Goal: Information Seeking & Learning: Learn about a topic

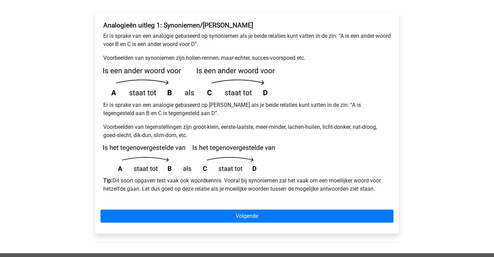
scroll to position [121, 0]
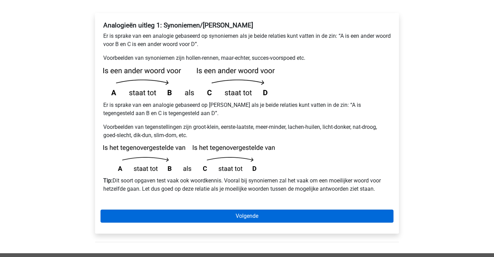
click at [198, 209] on link "Volgende" at bounding box center [247, 215] width 293 height 13
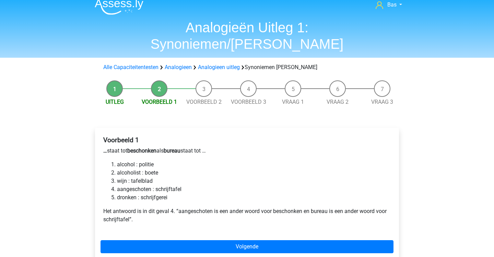
scroll to position [8, 0]
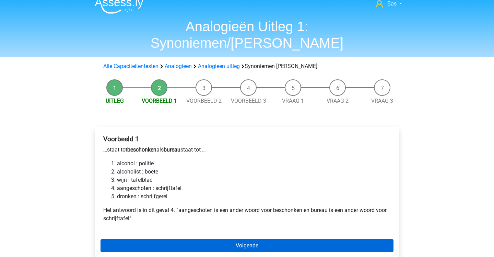
click at [184, 239] on link "Volgende" at bounding box center [247, 245] width 293 height 13
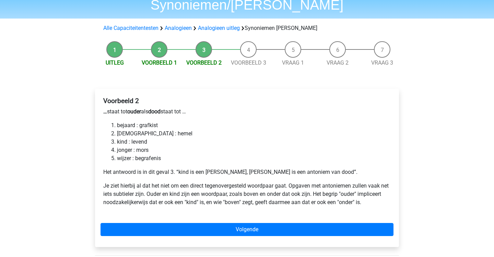
scroll to position [46, 0]
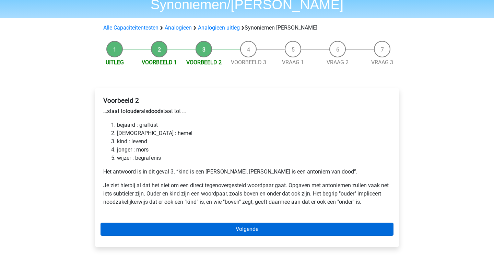
click at [179, 222] on link "Volgende" at bounding box center [247, 228] width 293 height 13
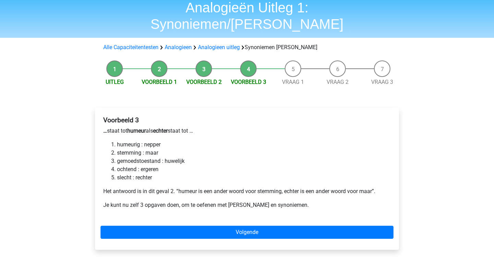
scroll to position [27, 0]
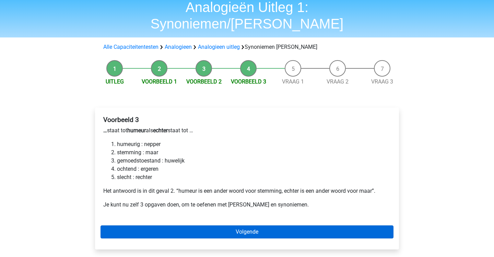
click at [186, 225] on link "Volgende" at bounding box center [247, 231] width 293 height 13
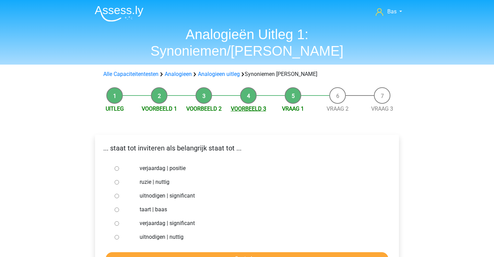
click at [246, 105] on link "Voorbeeld 3" at bounding box center [248, 108] width 35 height 7
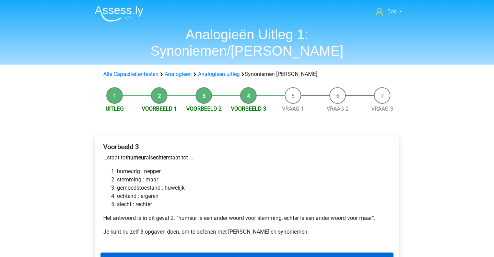
click at [247, 252] on link "Volgende" at bounding box center [247, 258] width 293 height 13
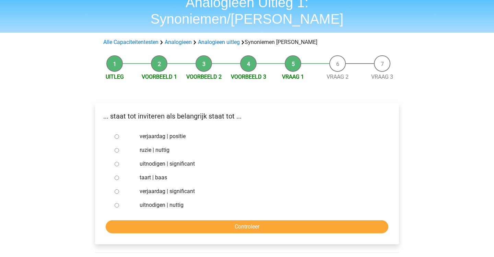
scroll to position [33, 0]
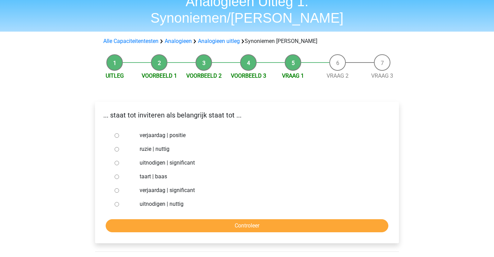
click at [178, 159] on label "uitnodigen | significant" at bounding box center [258, 163] width 237 height 8
click at [119, 161] on input "uitnodigen | significant" at bounding box center [117, 163] width 4 height 4
radio input "true"
click at [214, 219] on input "Controleer" at bounding box center [247, 225] width 283 height 13
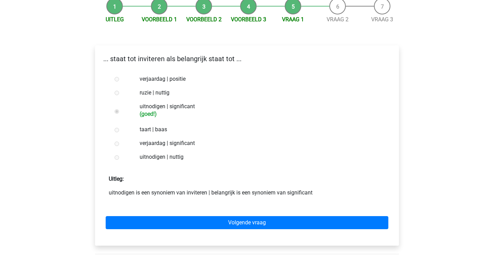
scroll to position [93, 0]
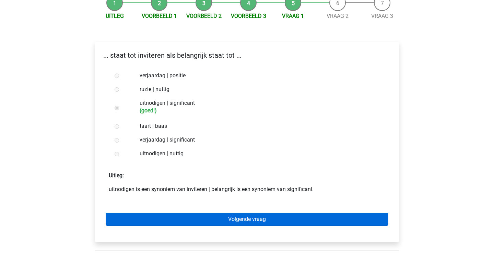
click at [221, 212] on link "Volgende vraag" at bounding box center [247, 218] width 283 height 13
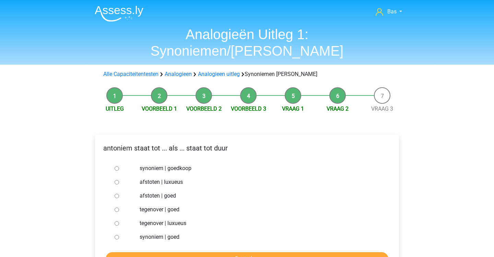
click at [181, 164] on label "synoniem | goedkoop" at bounding box center [258, 168] width 237 height 8
click at [119, 166] on input "synoniem | goedkoop" at bounding box center [117, 168] width 4 height 4
radio input "true"
click at [199, 252] on input "Controleer" at bounding box center [247, 258] width 283 height 13
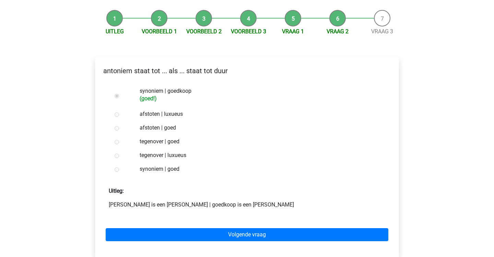
scroll to position [78, 0]
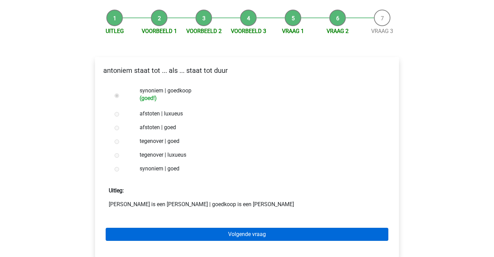
click at [208, 227] on link "Volgende vraag" at bounding box center [247, 233] width 283 height 13
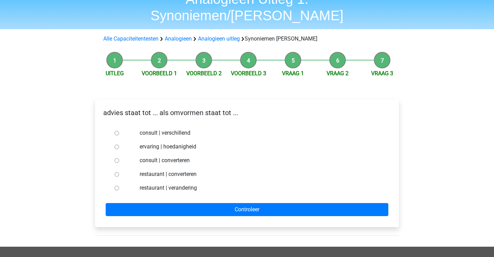
scroll to position [35, 0]
click at [169, 156] on label "consult | converteren" at bounding box center [258, 160] width 237 height 8
click at [119, 158] on input "consult | converteren" at bounding box center [117, 160] width 4 height 4
radio input "true"
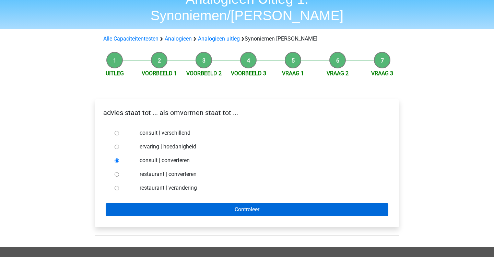
click at [192, 203] on input "Controleer" at bounding box center [247, 209] width 283 height 13
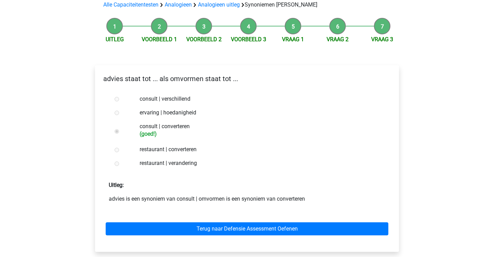
scroll to position [70, 0]
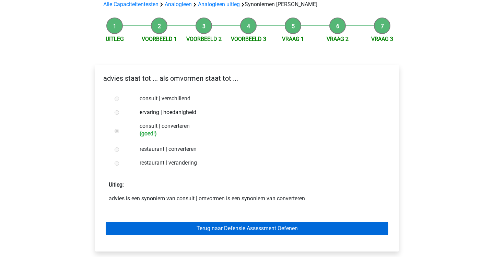
click at [203, 222] on link "Terug naar Defensie Assessment Oefenen" at bounding box center [247, 228] width 283 height 13
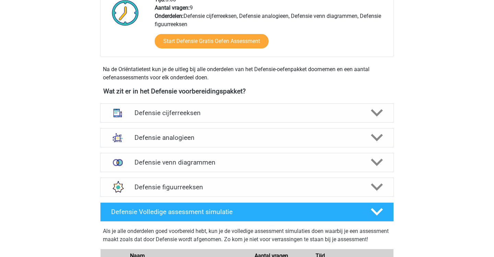
scroll to position [256, 0]
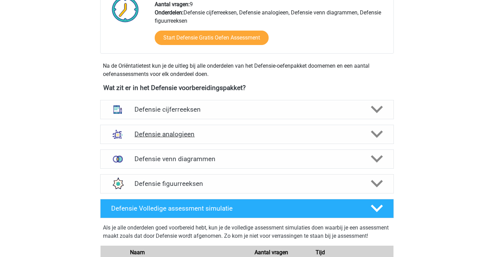
click at [219, 128] on div "Defensie analogieen" at bounding box center [247, 134] width 294 height 19
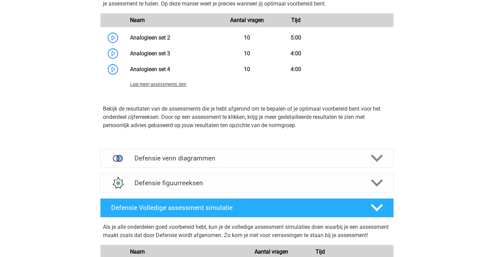
scroll to position [712, 0]
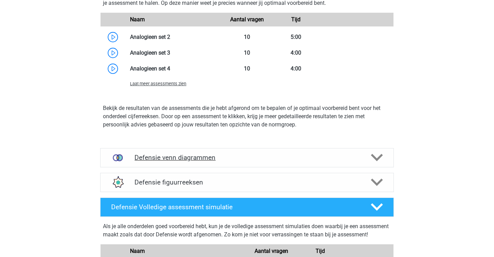
click at [183, 155] on h4 "Defensie venn diagrammen" at bounding box center [246, 157] width 225 height 8
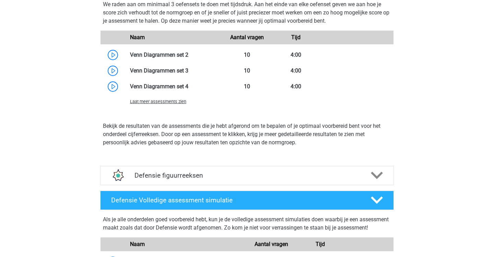
scroll to position [1012, 0]
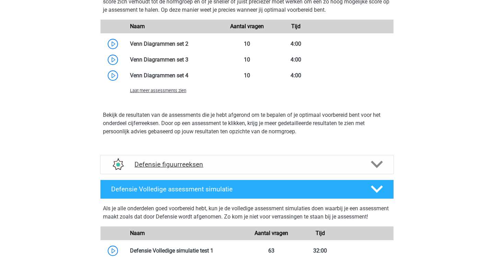
click at [218, 170] on div "Defensie figuurreeksen" at bounding box center [247, 164] width 294 height 19
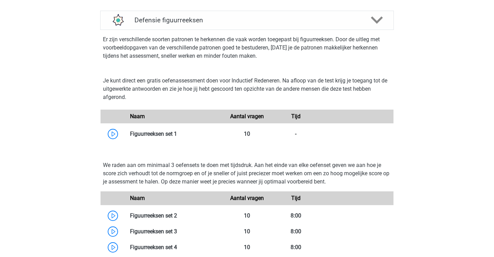
scroll to position [1157, 0]
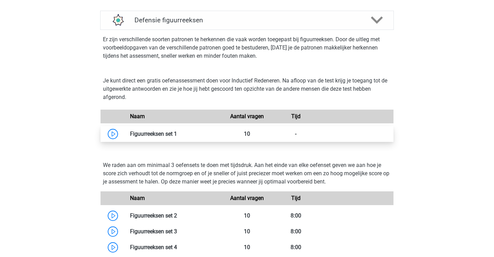
click at [177, 134] on link at bounding box center [177, 133] width 0 height 7
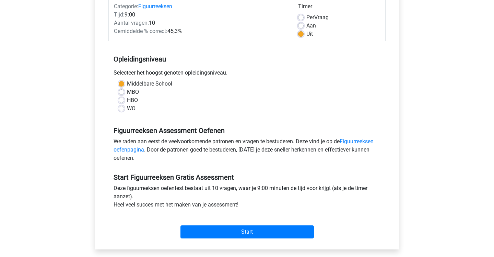
scroll to position [93, 0]
click at [306, 24] on label "Aan" at bounding box center [311, 25] width 10 height 8
click at [301, 24] on input "Aan" at bounding box center [300, 24] width 5 height 7
radio input "true"
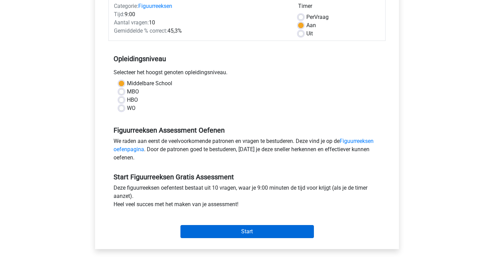
click at [244, 231] on input "Start" at bounding box center [246, 231] width 133 height 13
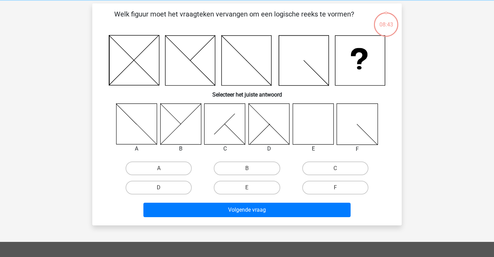
scroll to position [29, 0]
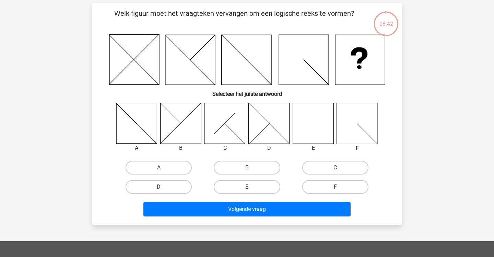
click at [255, 187] on label "E" at bounding box center [247, 187] width 66 height 14
click at [251, 187] on input "E" at bounding box center [249, 189] width 4 height 4
radio input "true"
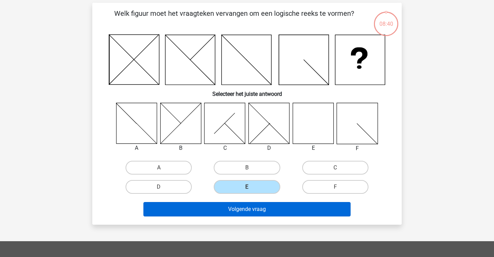
click at [273, 209] on button "Volgende vraag" at bounding box center [247, 209] width 208 height 14
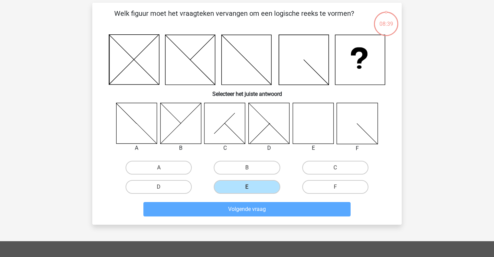
scroll to position [32, 0]
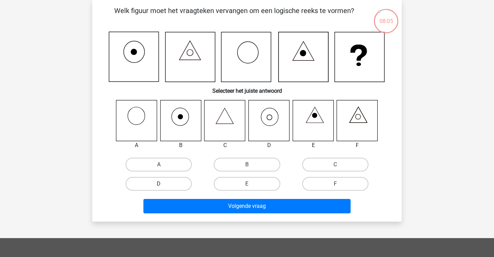
click at [178, 183] on label "D" at bounding box center [159, 184] width 66 height 14
click at [163, 184] on input "D" at bounding box center [161, 186] width 4 height 4
radio input "true"
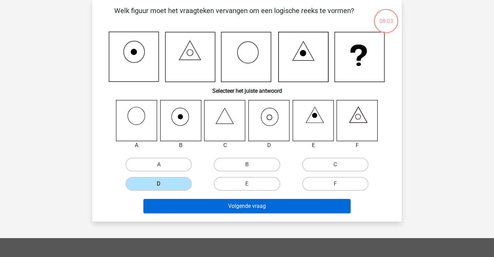
click at [202, 206] on button "Volgende vraag" at bounding box center [247, 206] width 208 height 14
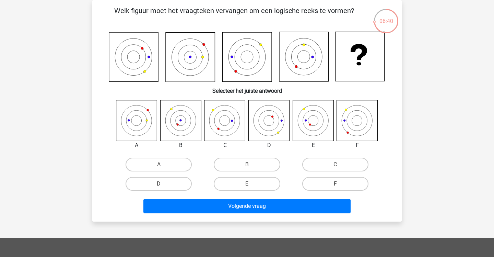
click at [248, 166] on input "B" at bounding box center [249, 166] width 4 height 4
radio input "true"
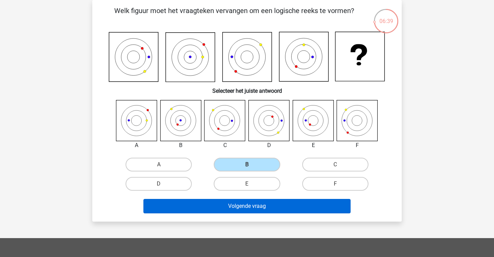
click at [257, 204] on button "Volgende vraag" at bounding box center [247, 206] width 208 height 14
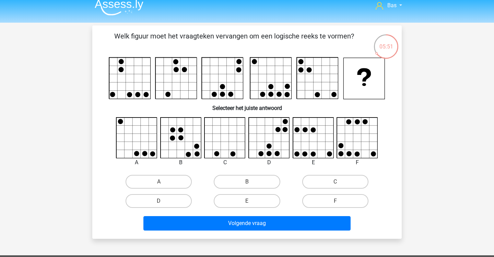
scroll to position [6, 0]
click at [243, 202] on label "E" at bounding box center [247, 201] width 66 height 14
click at [247, 202] on input "E" at bounding box center [249, 203] width 4 height 4
radio input "true"
click at [161, 202] on input "D" at bounding box center [161, 203] width 4 height 4
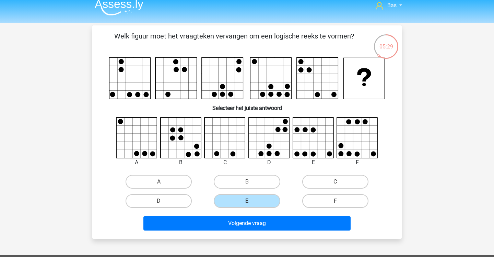
radio input "true"
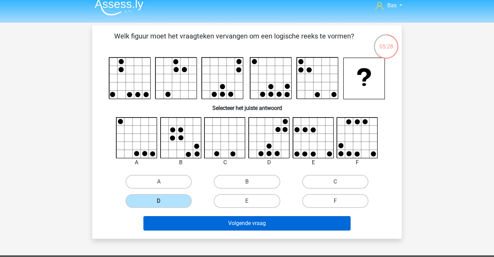
click at [205, 224] on button "Volgende vraag" at bounding box center [247, 223] width 208 height 14
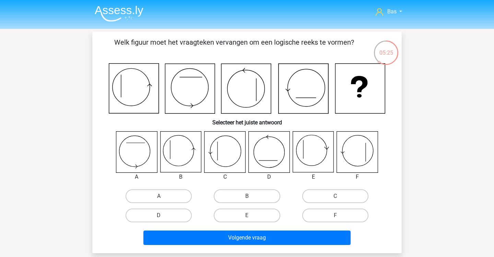
scroll to position [0, 0]
click at [254, 195] on label "B" at bounding box center [247, 196] width 66 height 14
click at [251, 196] on input "B" at bounding box center [249, 198] width 4 height 4
radio input "true"
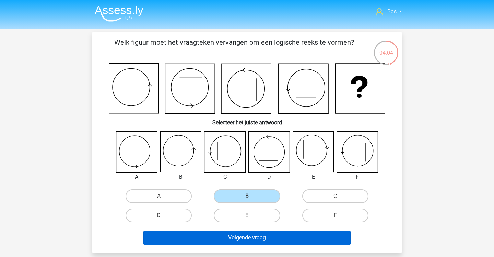
click at [253, 238] on button "Volgende vraag" at bounding box center [247, 237] width 208 height 14
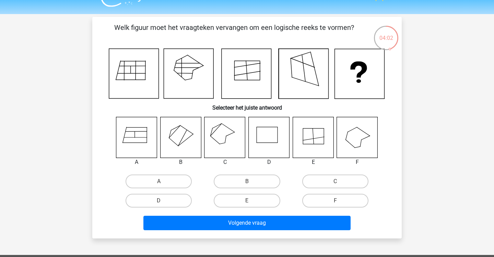
scroll to position [13, 0]
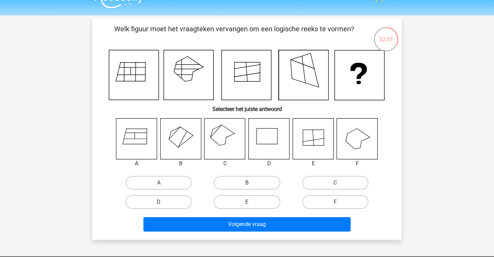
click at [315, 197] on label "F" at bounding box center [335, 202] width 66 height 14
click at [335, 202] on input "F" at bounding box center [337, 204] width 4 height 4
radio input "true"
click at [321, 185] on label "C" at bounding box center [335, 183] width 66 height 14
click at [335, 185] on input "C" at bounding box center [337, 185] width 4 height 4
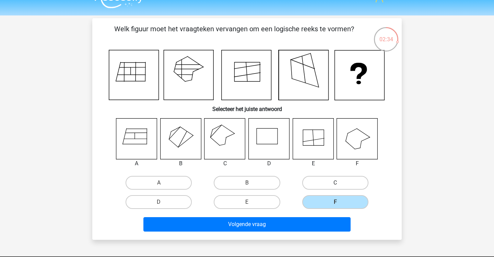
radio input "true"
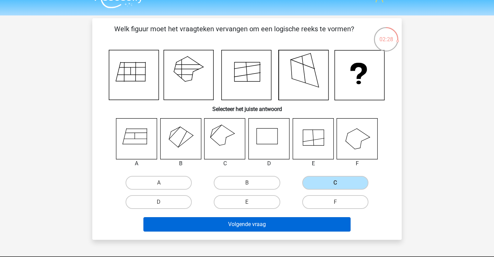
click at [320, 224] on button "Volgende vraag" at bounding box center [247, 224] width 208 height 14
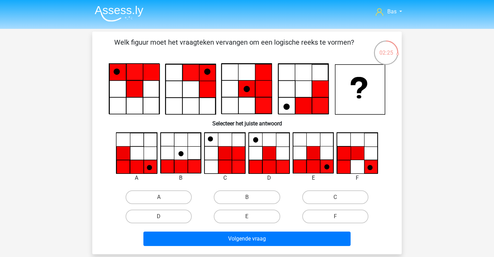
scroll to position [0, 0]
click at [169, 215] on label "D" at bounding box center [159, 216] width 66 height 14
click at [163, 216] on input "D" at bounding box center [161, 218] width 4 height 4
radio input "true"
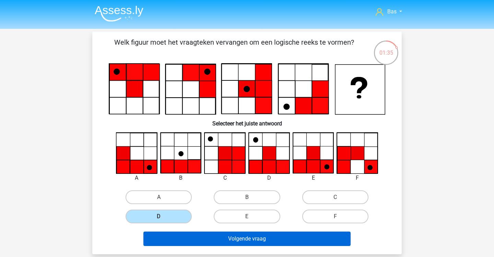
click at [211, 240] on button "Volgende vraag" at bounding box center [247, 238] width 208 height 14
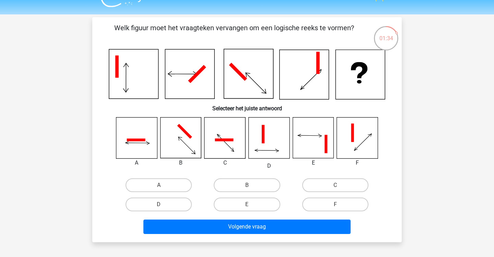
scroll to position [5, 0]
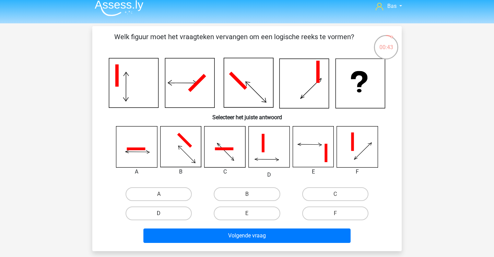
click at [178, 212] on label "D" at bounding box center [159, 213] width 66 height 14
click at [163, 213] on input "D" at bounding box center [161, 215] width 4 height 4
radio input "true"
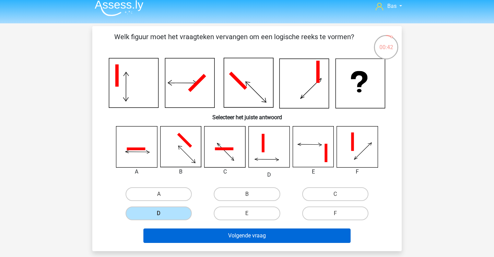
click at [188, 236] on button "Volgende vraag" at bounding box center [247, 235] width 208 height 14
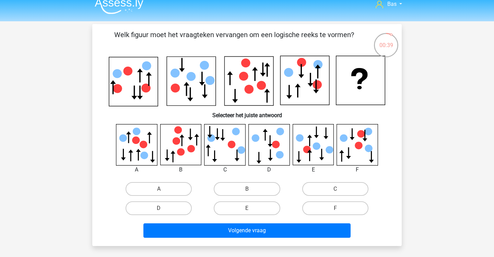
scroll to position [8, 0]
click at [383, 42] on div "00:27" at bounding box center [386, 40] width 26 height 17
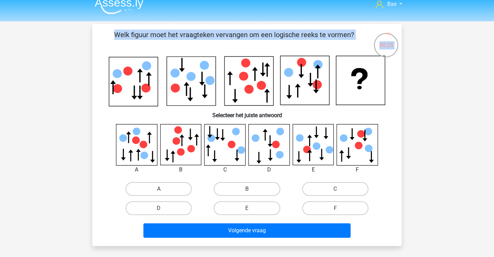
drag, startPoint x: 390, startPoint y: 34, endPoint x: 399, endPoint y: 52, distance: 19.8
click at [399, 52] on div "00:25 Vraag 9 van de 10 Categorie: figuurreeksen set 1 Welk figuur moet het vra…" at bounding box center [247, 134] width 320 height 221
click at [400, 69] on div "Welk figuur moet het vraagteken vervangen om een logische reeks te vormen?" at bounding box center [246, 134] width 309 height 221
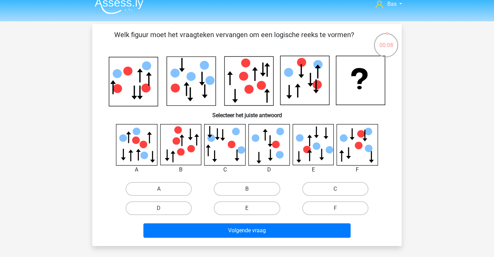
click at [250, 209] on input "E" at bounding box center [249, 210] width 4 height 4
radio input "true"
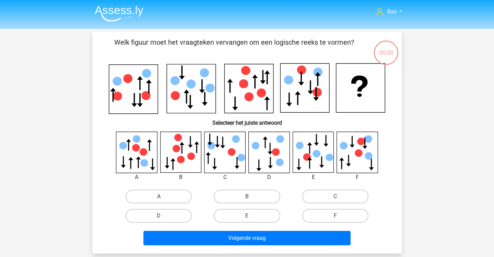
scroll to position [8, 0]
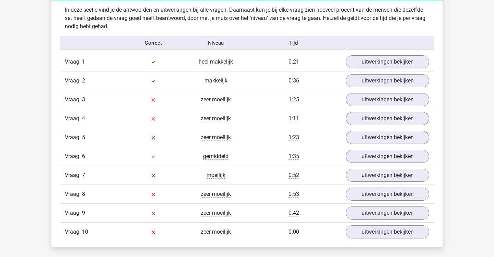
scroll to position [425, 0]
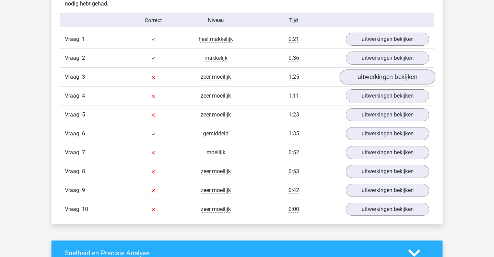
click at [383, 80] on link "uitwerkingen bekijken" at bounding box center [388, 76] width 96 height 15
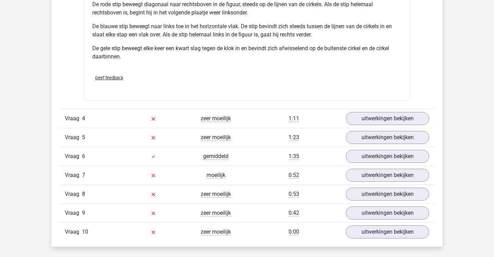
scroll to position [863, 0]
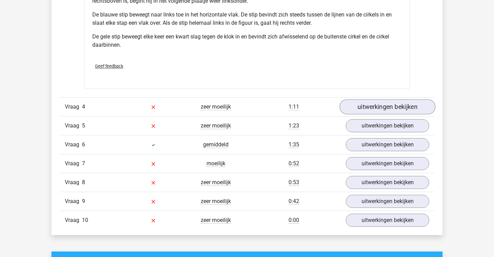
click at [382, 106] on link "uitwerkingen bekijken" at bounding box center [388, 106] width 96 height 15
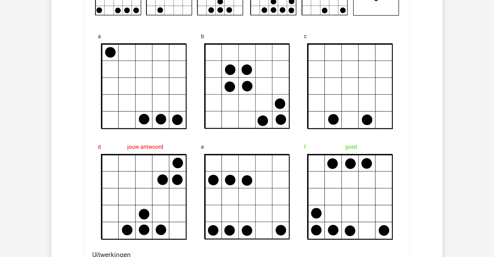
scroll to position [1037, 0]
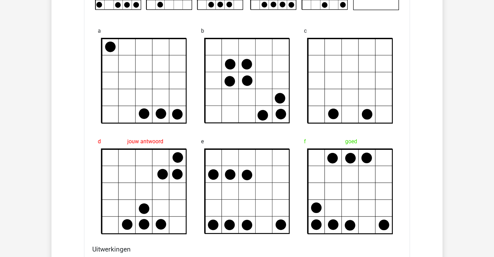
click at [317, 105] on icon at bounding box center [350, 80] width 84 height 84
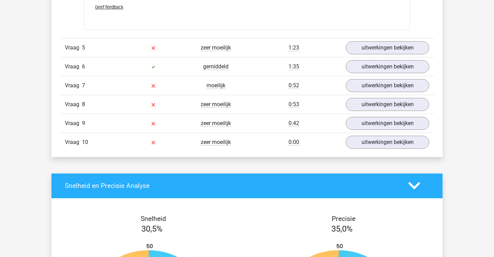
scroll to position [1349, 0]
click at [375, 42] on link "uitwerkingen bekijken" at bounding box center [388, 47] width 96 height 15
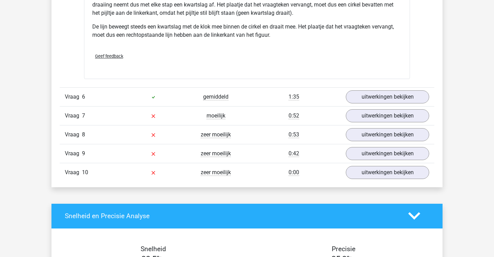
scroll to position [1754, 0]
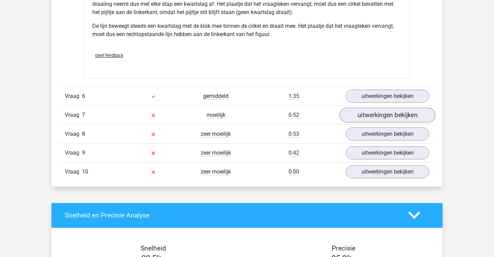
click at [362, 117] on link "uitwerkingen bekijken" at bounding box center [388, 114] width 96 height 15
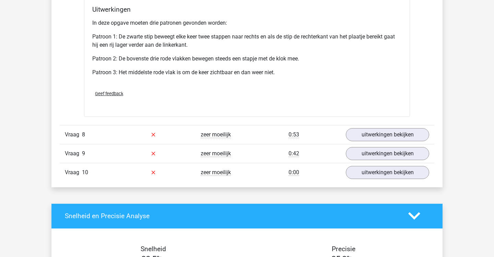
scroll to position [2186, 0]
click at [374, 134] on link "uitwerkingen bekijken" at bounding box center [388, 134] width 96 height 15
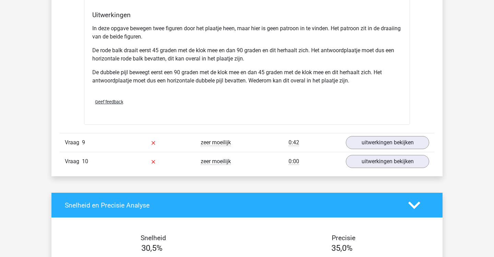
scroll to position [2645, 0]
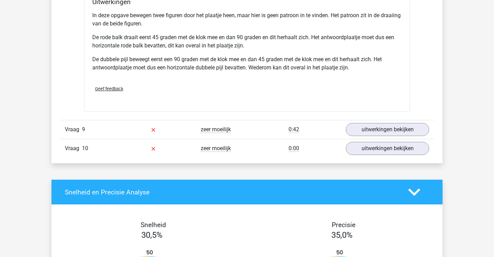
click at [247, 126] on div "0:42" at bounding box center [294, 129] width 94 height 8
click at [350, 126] on link "uitwerkingen bekijken" at bounding box center [388, 129] width 96 height 15
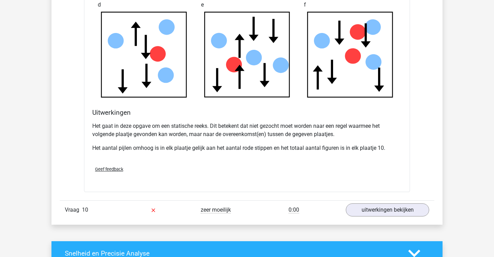
scroll to position [2988, 0]
click at [350, 202] on link "uitwerkingen bekijken" at bounding box center [388, 209] width 96 height 15
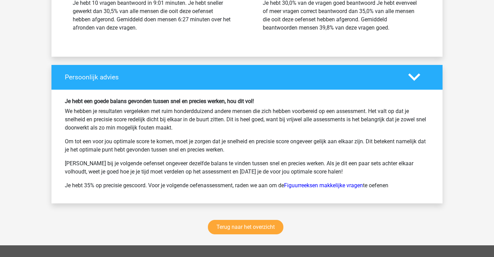
scroll to position [3834, 0]
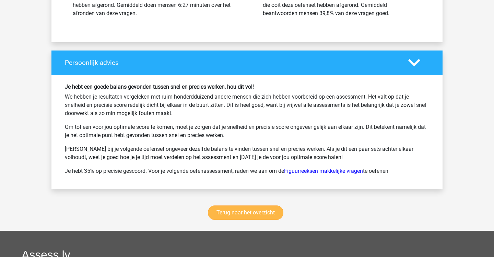
click at [243, 210] on link "Terug naar het overzicht" at bounding box center [245, 212] width 75 height 14
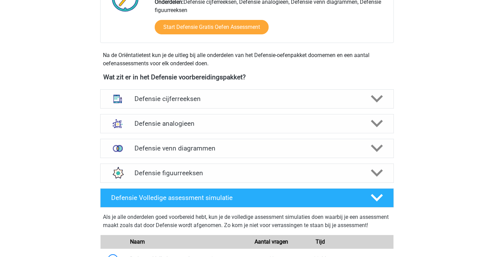
scroll to position [270, 0]
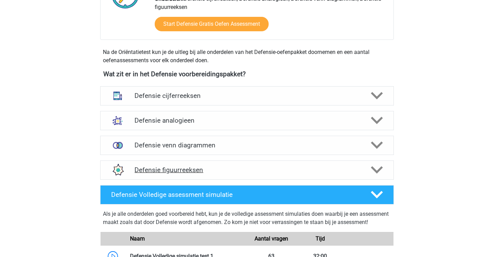
click at [231, 171] on h4 "Defensie figuurreeksen" at bounding box center [246, 170] width 225 height 8
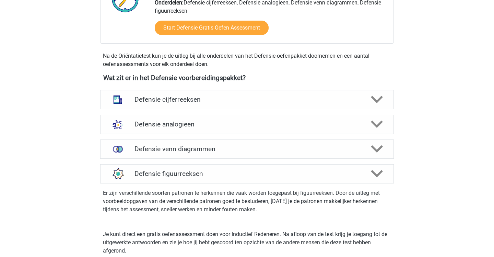
scroll to position [267, 0]
click at [231, 152] on h4 "Defensie venn diagrammen" at bounding box center [246, 148] width 225 height 8
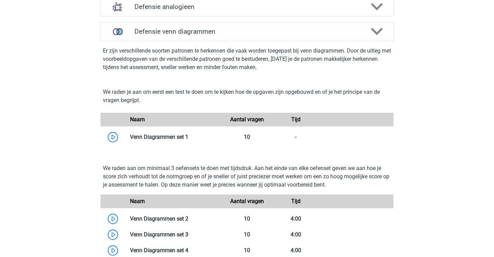
scroll to position [384, 0]
click at [188, 136] on link at bounding box center [188, 136] width 0 height 7
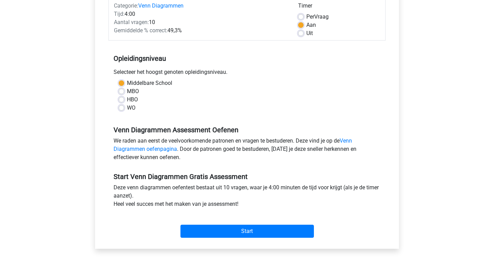
scroll to position [92, 0]
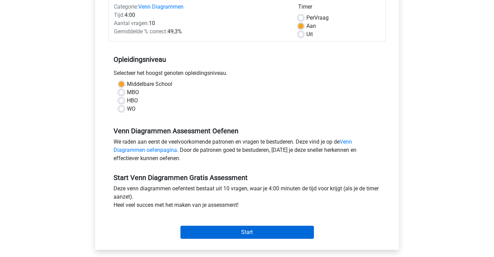
click at [229, 231] on input "Start" at bounding box center [246, 231] width 133 height 13
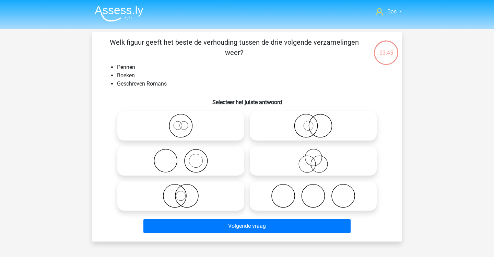
click at [184, 161] on icon at bounding box center [180, 161] width 121 height 24
click at [184, 157] on input "radio" at bounding box center [183, 155] width 4 height 4
radio input "true"
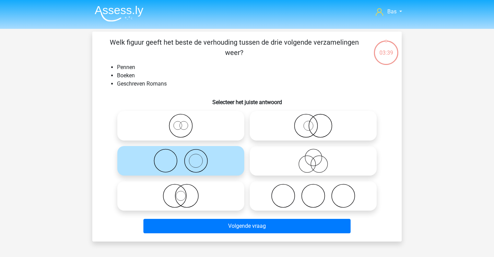
click at [290, 126] on icon at bounding box center [313, 126] width 121 height 24
click at [313, 122] on input "radio" at bounding box center [315, 120] width 4 height 4
radio input "true"
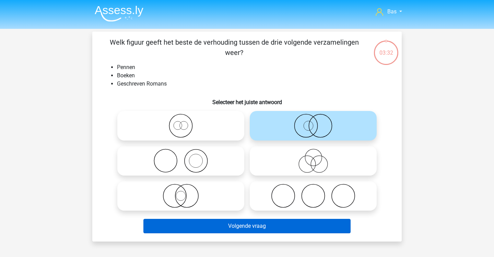
click at [304, 226] on button "Volgende vraag" at bounding box center [247, 226] width 208 height 14
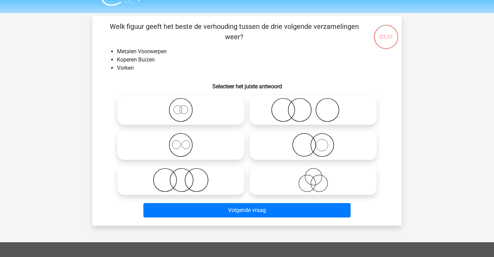
scroll to position [15, 0]
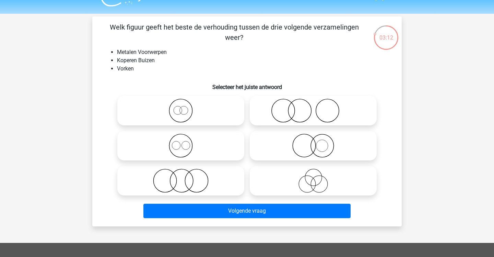
click at [286, 106] on icon at bounding box center [313, 110] width 121 height 24
click at [313, 106] on input "radio" at bounding box center [315, 105] width 4 height 4
radio input "true"
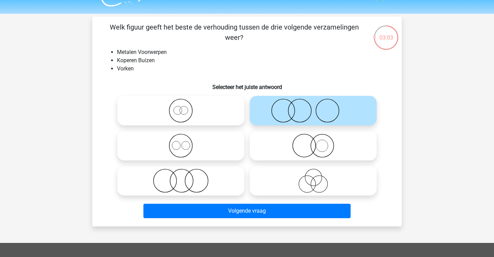
click at [292, 139] on icon at bounding box center [313, 145] width 121 height 24
click at [313, 139] on input "radio" at bounding box center [315, 140] width 4 height 4
radio input "true"
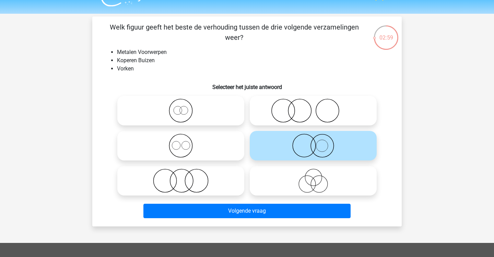
click at [302, 110] on icon at bounding box center [313, 110] width 121 height 24
click at [313, 107] on input "radio" at bounding box center [315, 105] width 4 height 4
radio input "true"
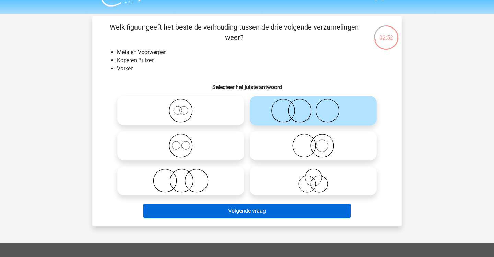
click at [285, 210] on button "Volgende vraag" at bounding box center [247, 210] width 208 height 14
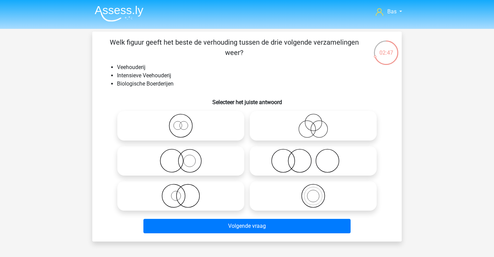
scroll to position [0, 0]
click at [225, 186] on icon at bounding box center [180, 196] width 121 height 24
click at [185, 188] on input "radio" at bounding box center [183, 190] width 4 height 4
radio input "true"
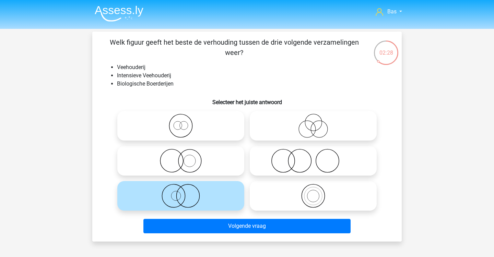
click at [218, 161] on icon at bounding box center [180, 161] width 121 height 24
click at [185, 157] on input "radio" at bounding box center [183, 155] width 4 height 4
radio input "true"
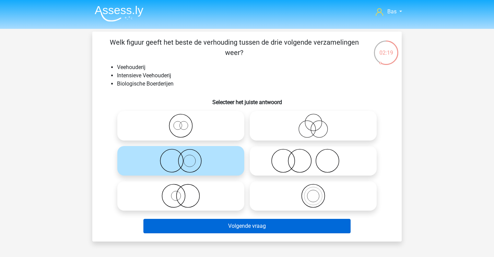
click at [236, 226] on button "Volgende vraag" at bounding box center [247, 226] width 208 height 14
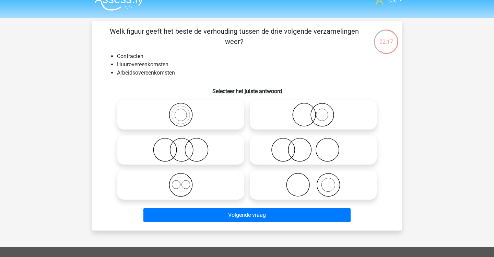
scroll to position [11, 0]
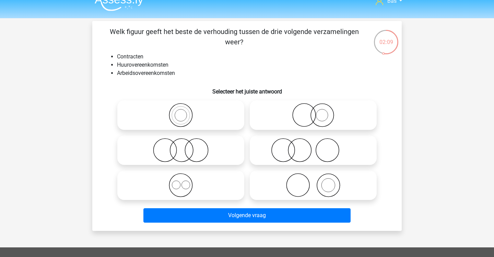
click at [218, 155] on icon at bounding box center [180, 150] width 121 height 24
click at [185, 147] on input "radio" at bounding box center [183, 144] width 4 height 4
radio input "true"
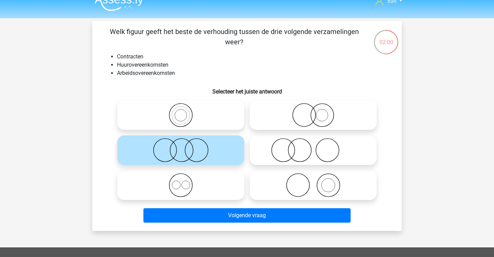
click at [260, 145] on icon at bounding box center [313, 150] width 121 height 24
click at [313, 145] on input "radio" at bounding box center [315, 144] width 4 height 4
radio input "true"
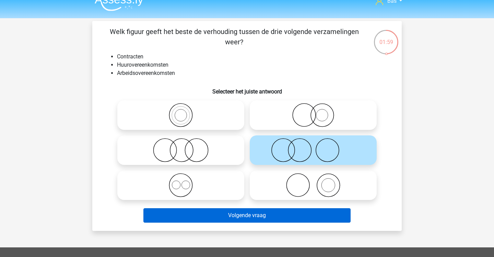
click at [284, 216] on button "Volgende vraag" at bounding box center [247, 215] width 208 height 14
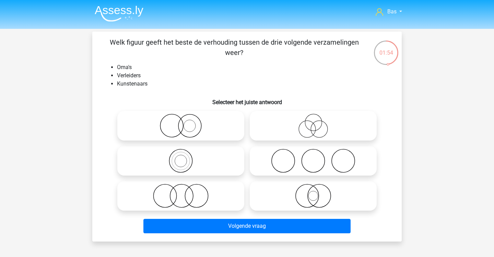
scroll to position [0, 0]
click at [278, 152] on icon at bounding box center [313, 161] width 121 height 24
click at [313, 153] on input "radio" at bounding box center [315, 155] width 4 height 4
radio input "true"
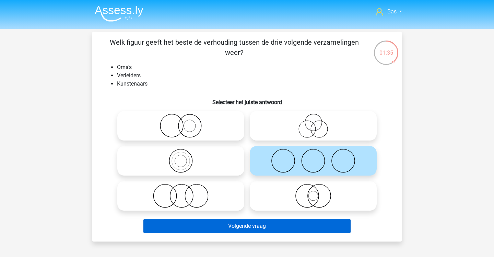
click at [237, 224] on button "Volgende vraag" at bounding box center [247, 226] width 208 height 14
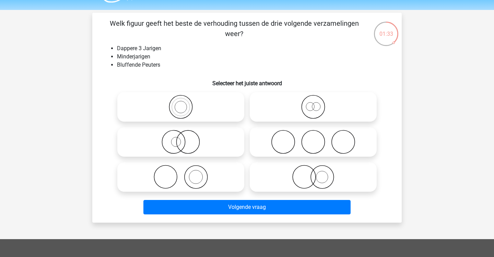
scroll to position [15, 0]
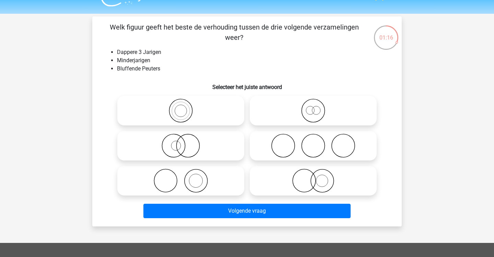
click at [227, 178] on icon at bounding box center [180, 180] width 121 height 24
click at [185, 177] on input "radio" at bounding box center [183, 175] width 4 height 4
radio input "true"
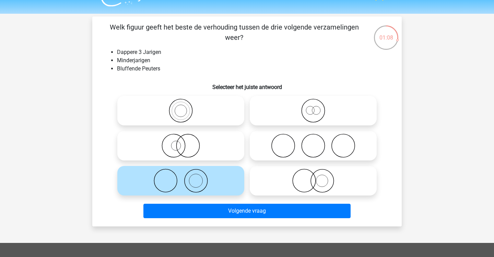
click at [264, 108] on icon at bounding box center [313, 110] width 121 height 24
click at [313, 107] on input "radio" at bounding box center [315, 105] width 4 height 4
radio input "true"
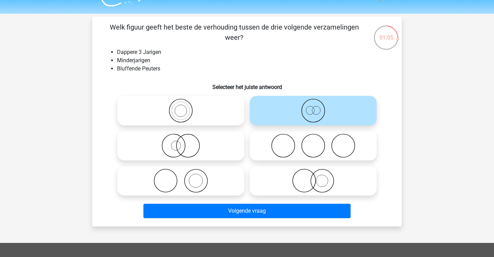
click at [276, 174] on icon at bounding box center [313, 180] width 121 height 24
click at [313, 174] on input "radio" at bounding box center [315, 175] width 4 height 4
radio input "true"
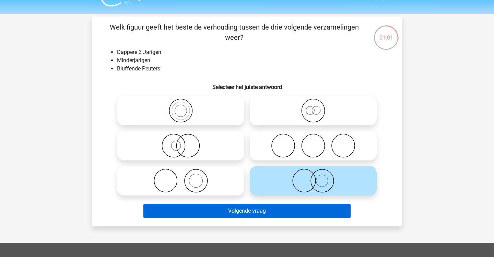
click at [288, 211] on button "Volgende vraag" at bounding box center [247, 210] width 208 height 14
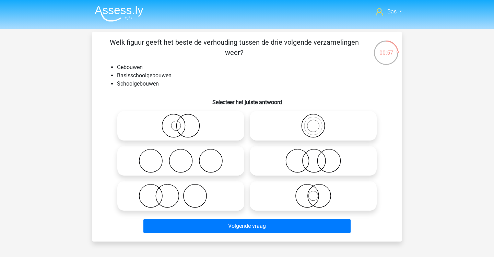
scroll to position [0, 0]
click at [268, 158] on icon at bounding box center [313, 161] width 121 height 24
click at [313, 157] on input "radio" at bounding box center [315, 155] width 4 height 4
radio input "true"
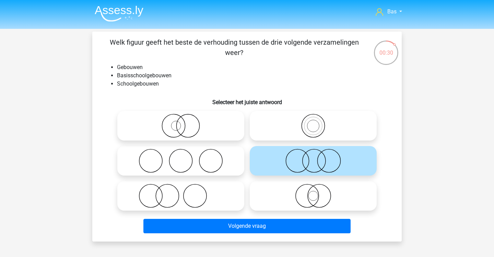
click at [281, 129] on icon at bounding box center [313, 126] width 121 height 24
click at [313, 122] on input "radio" at bounding box center [315, 120] width 4 height 4
radio input "true"
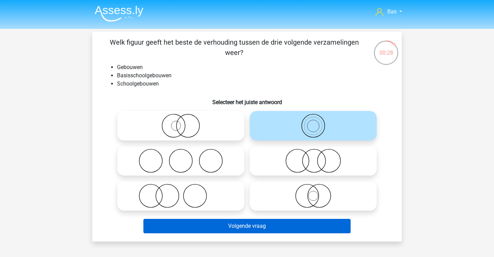
click at [282, 221] on button "Volgende vraag" at bounding box center [247, 226] width 208 height 14
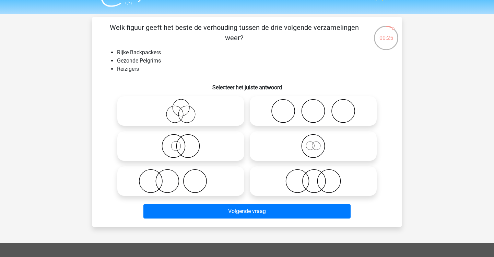
scroll to position [14, 0]
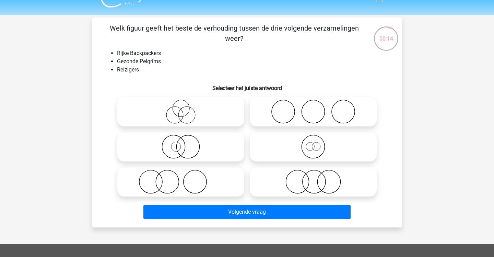
click at [228, 166] on div at bounding box center [181, 181] width 132 height 35
click at [262, 181] on icon at bounding box center [313, 181] width 121 height 24
click at [313, 178] on input "radio" at bounding box center [315, 176] width 4 height 4
radio input "true"
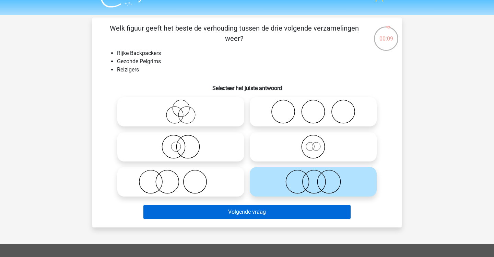
click at [271, 210] on button "Volgende vraag" at bounding box center [247, 211] width 208 height 14
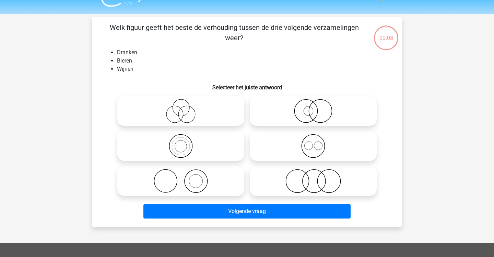
scroll to position [14, 0]
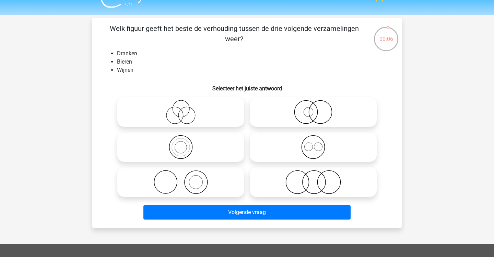
click at [207, 106] on icon at bounding box center [180, 112] width 121 height 24
click at [185, 106] on input "radio" at bounding box center [183, 106] width 4 height 4
radio input "true"
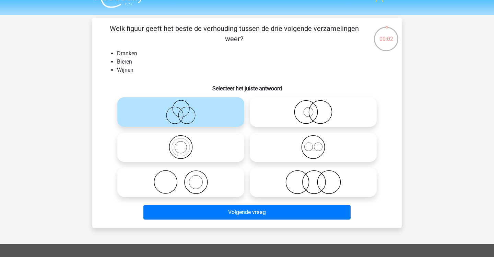
click at [265, 115] on icon at bounding box center [313, 112] width 121 height 24
click at [313, 108] on input "radio" at bounding box center [315, 106] width 4 height 4
radio input "true"
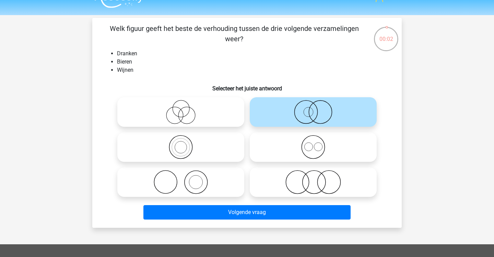
click at [221, 147] on icon at bounding box center [180, 147] width 121 height 24
click at [185, 143] on input "radio" at bounding box center [183, 141] width 4 height 4
radio input "true"
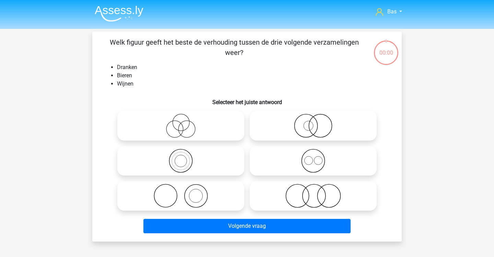
scroll to position [14, 0]
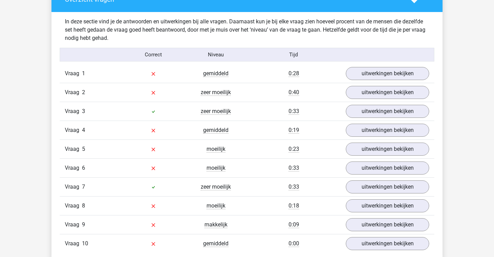
scroll to position [407, 0]
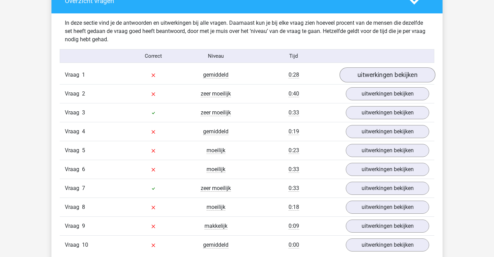
click at [358, 74] on link "uitwerkingen bekijken" at bounding box center [388, 74] width 96 height 15
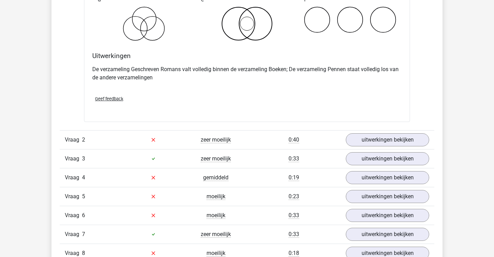
scroll to position [637, 0]
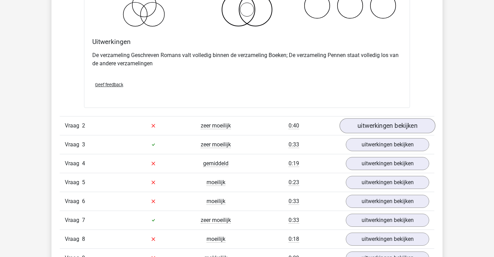
click at [356, 122] on link "uitwerkingen bekijken" at bounding box center [388, 125] width 96 height 15
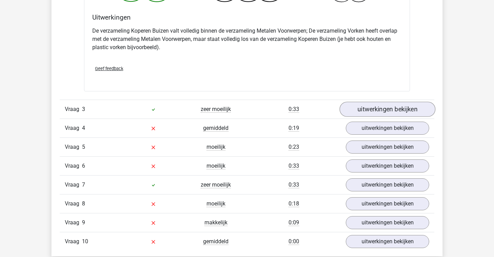
scroll to position [955, 0]
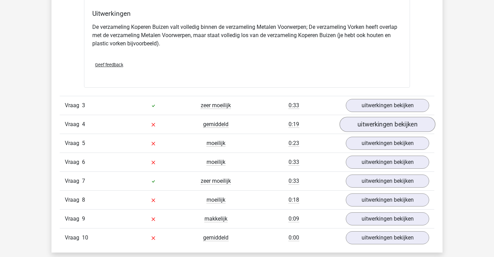
click at [356, 121] on link "uitwerkingen bekijken" at bounding box center [388, 124] width 96 height 15
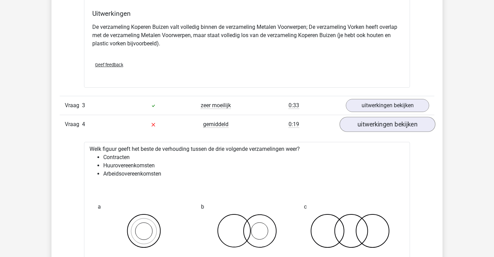
scroll to position [936, 0]
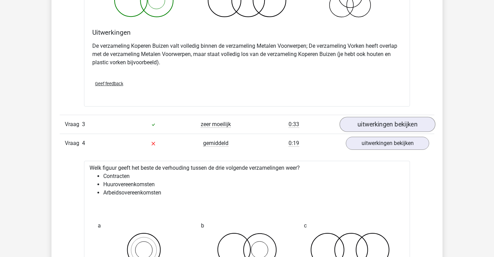
click at [359, 120] on link "uitwerkingen bekijken" at bounding box center [388, 124] width 96 height 15
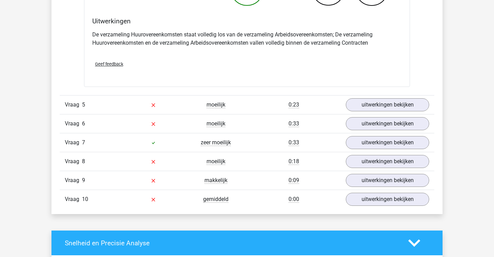
scroll to position [1519, 0]
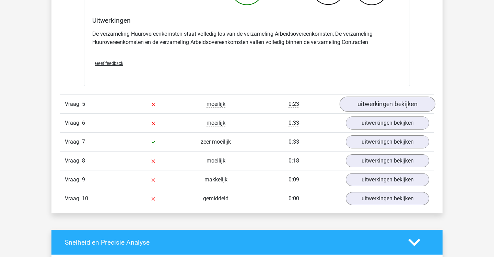
click at [373, 102] on link "uitwerkingen bekijken" at bounding box center [388, 103] width 96 height 15
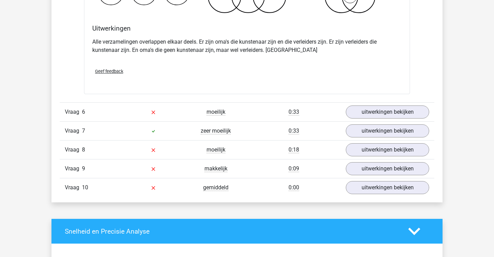
scroll to position [1810, 0]
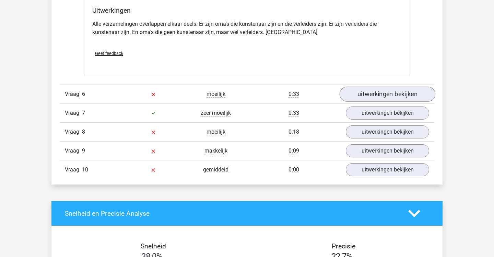
click at [352, 91] on link "uitwerkingen bekijken" at bounding box center [388, 94] width 96 height 15
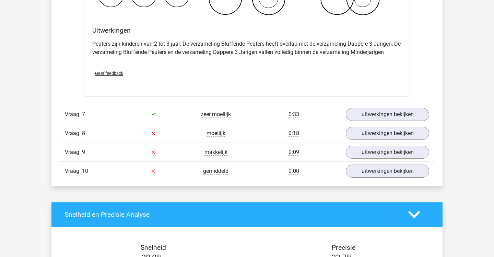
scroll to position [2099, 0]
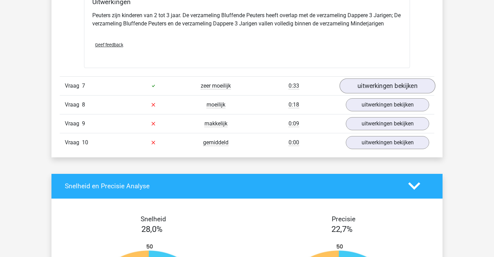
click at [350, 82] on link "uitwerkingen bekijken" at bounding box center [388, 85] width 96 height 15
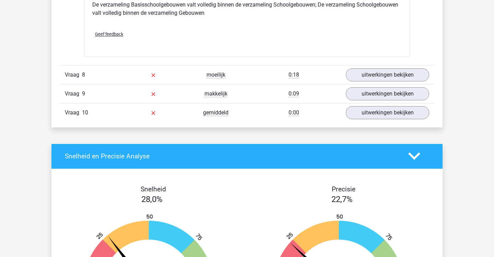
scroll to position [2395, 0]
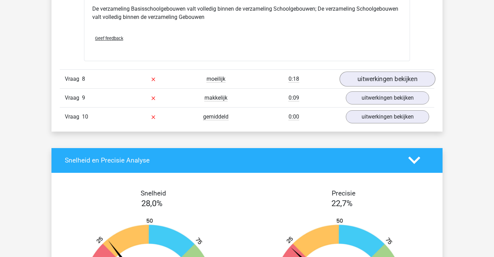
click at [360, 72] on link "uitwerkingen bekijken" at bounding box center [388, 78] width 96 height 15
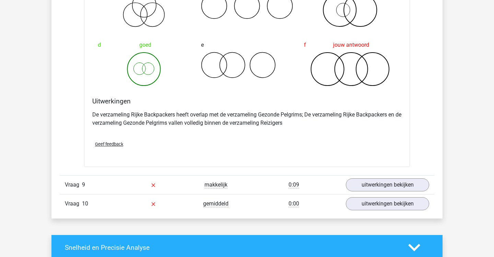
scroll to position [2573, 0]
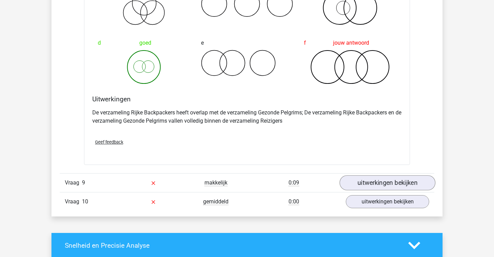
click at [365, 183] on link "uitwerkingen bekijken" at bounding box center [388, 182] width 96 height 15
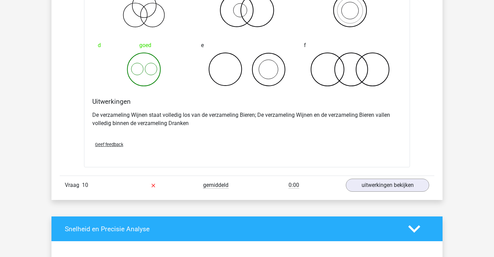
scroll to position [2862, 0]
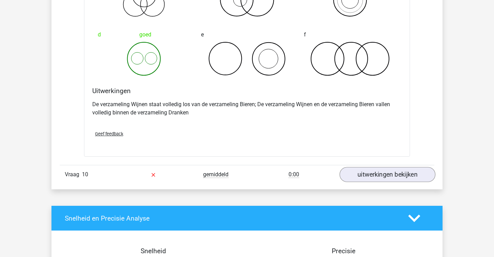
click at [354, 171] on link "uitwerkingen bekijken" at bounding box center [388, 174] width 96 height 15
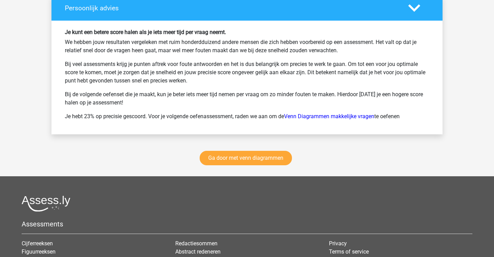
scroll to position [3566, 0]
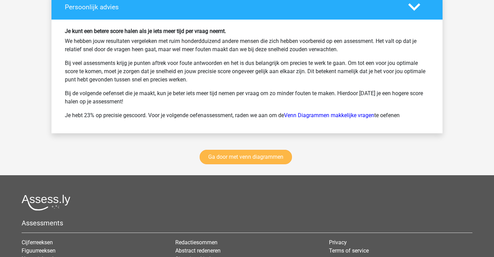
click at [263, 156] on link "Ga door met venn diagrammen" at bounding box center [246, 157] width 92 height 14
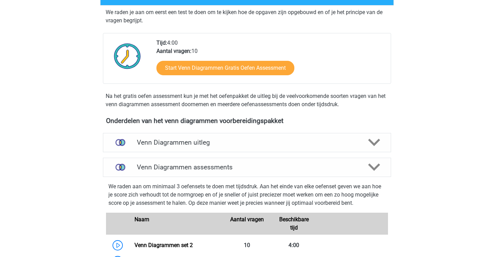
scroll to position [114, 0]
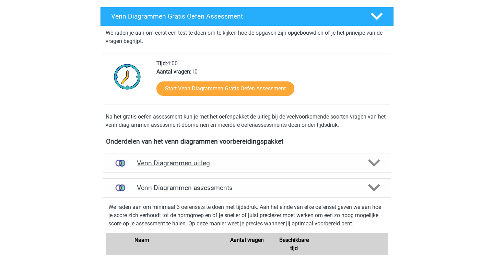
click at [245, 164] on h4 "Venn Diagrammen uitleg" at bounding box center [247, 163] width 220 height 8
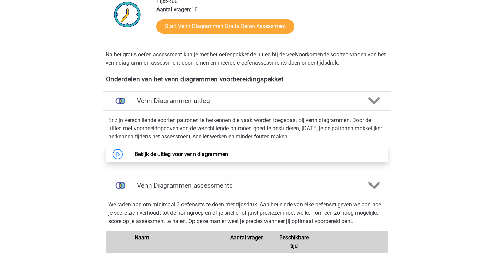
scroll to position [178, 0]
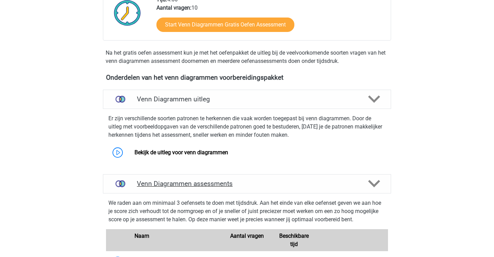
click at [236, 188] on div "Venn Diagrammen assessments" at bounding box center [247, 183] width 288 height 19
click at [243, 188] on div "Venn Diagrammen assessments" at bounding box center [247, 183] width 288 height 19
click at [282, 186] on h4 "Venn Diagrammen assessments" at bounding box center [247, 183] width 220 height 8
click at [307, 179] on h4 "Venn Diagrammen assessments" at bounding box center [247, 183] width 220 height 8
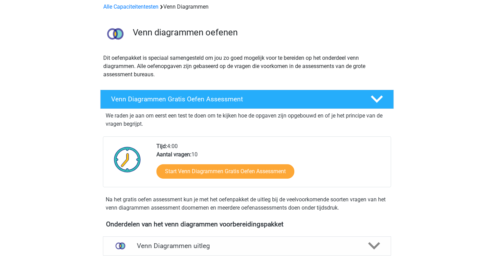
scroll to position [0, 0]
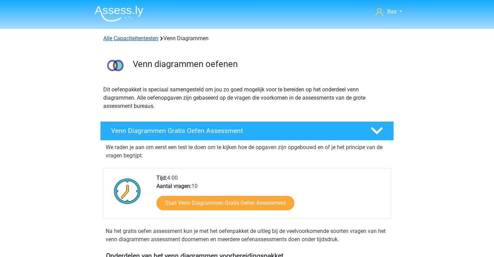
click at [144, 37] on link "Alle Capaciteitentesten" at bounding box center [130, 38] width 55 height 7
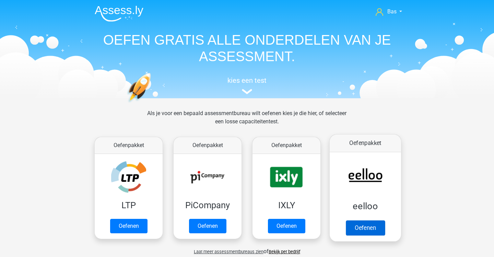
click at [348, 220] on link "Oefenen" at bounding box center [365, 227] width 39 height 15
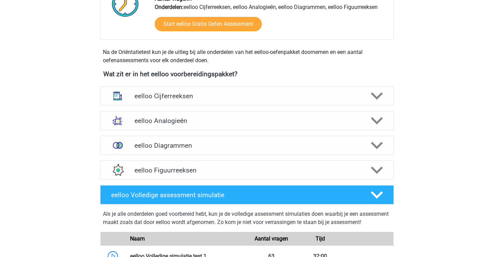
scroll to position [203, 0]
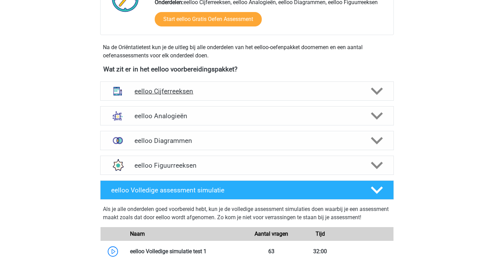
click at [195, 92] on h4 "eelloo Cijferreeksen" at bounding box center [246, 91] width 225 height 8
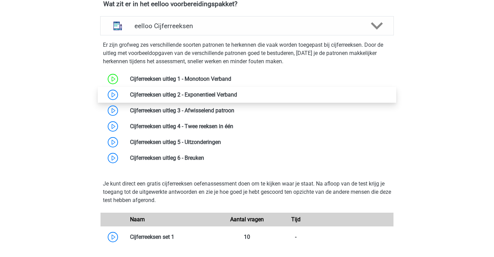
scroll to position [268, 0]
click at [237, 92] on link at bounding box center [237, 95] width 0 height 7
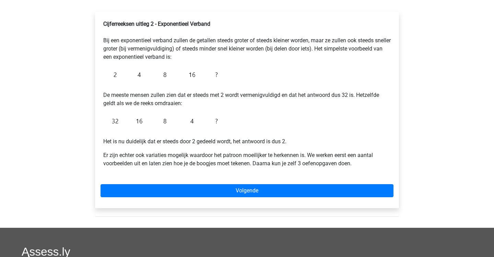
scroll to position [107, 0]
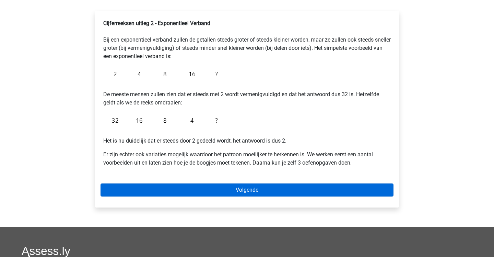
click at [194, 187] on link "Volgende" at bounding box center [247, 189] width 293 height 13
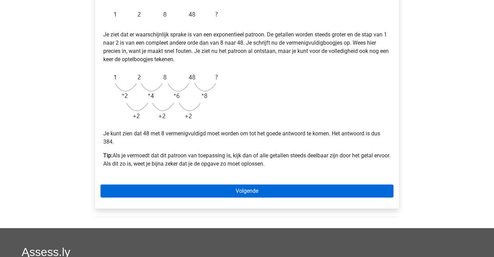
scroll to position [134, 0]
click at [189, 186] on link "Volgende" at bounding box center [247, 190] width 293 height 13
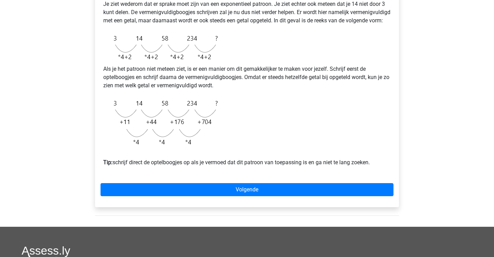
scroll to position [164, 0]
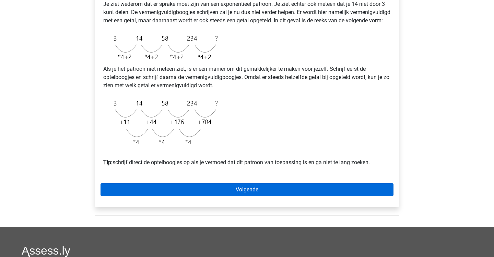
click at [194, 196] on link "Volgende" at bounding box center [247, 189] width 293 height 13
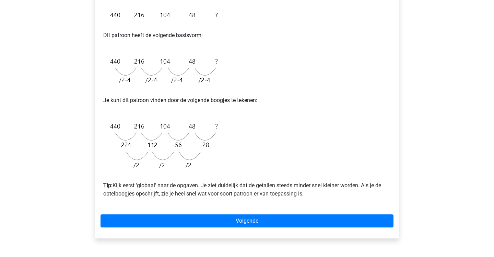
scroll to position [151, 0]
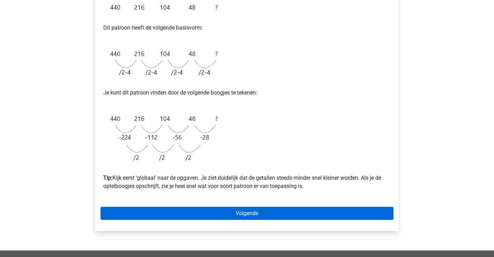
click at [196, 211] on link "Volgende" at bounding box center [247, 213] width 293 height 13
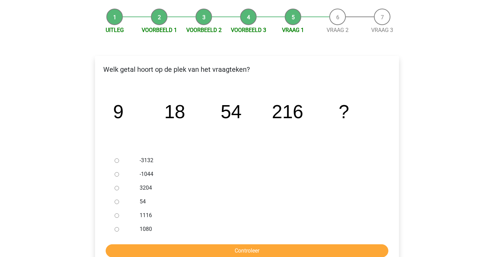
scroll to position [62, 0]
click at [116, 228] on input "1080" at bounding box center [117, 229] width 4 height 4
radio input "true"
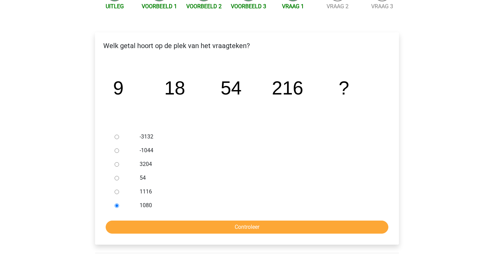
scroll to position [87, 0]
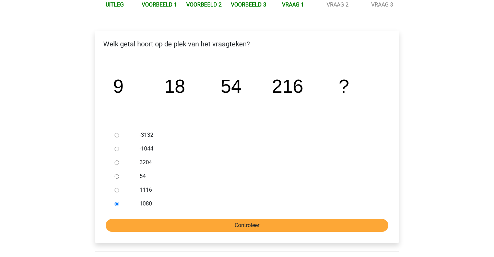
click at [186, 225] on input "Controleer" at bounding box center [247, 225] width 283 height 13
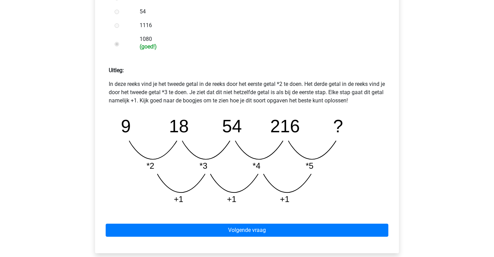
scroll to position [253, 0]
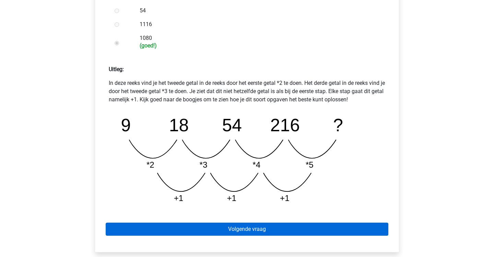
click at [191, 227] on link "Volgende vraag" at bounding box center [247, 228] width 283 height 13
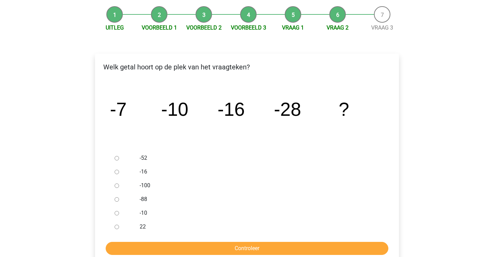
scroll to position [65, 0]
click at [119, 160] on div at bounding box center [123, 158] width 23 height 14
click at [117, 159] on input "-52" at bounding box center [117, 158] width 4 height 4
radio input "true"
click at [166, 249] on input "Controleer" at bounding box center [247, 248] width 283 height 13
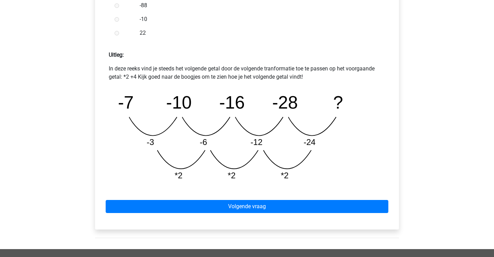
scroll to position [281, 0]
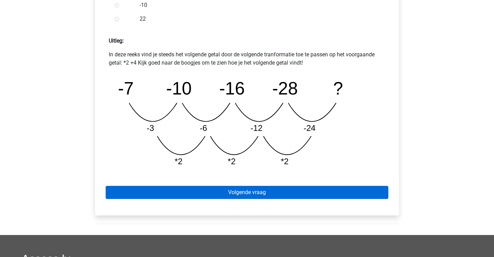
click at [179, 189] on link "Volgende vraag" at bounding box center [247, 192] width 283 height 13
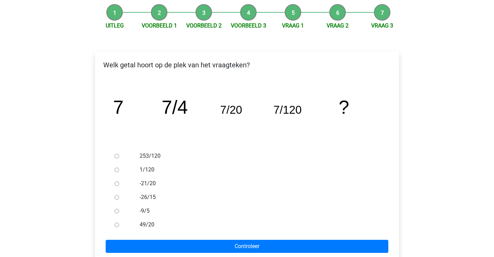
scroll to position [67, 0]
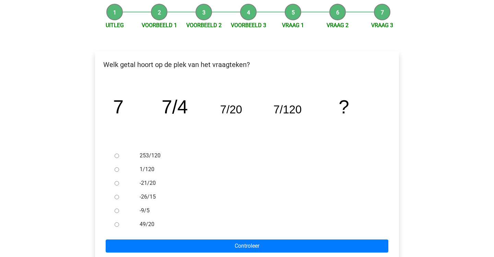
click at [116, 169] on input "1/120" at bounding box center [117, 169] width 4 height 4
radio input "true"
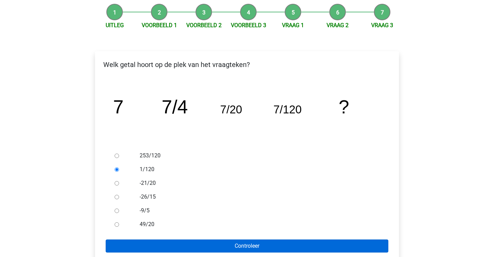
click at [192, 244] on input "Controleer" at bounding box center [247, 245] width 283 height 13
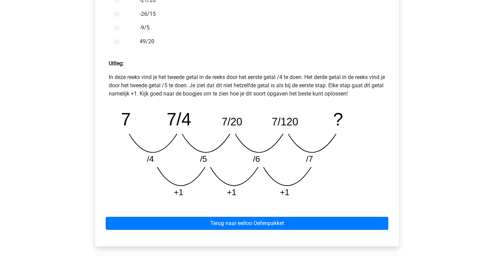
scroll to position [259, 0]
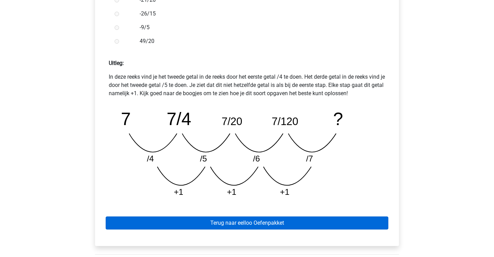
click at [205, 223] on link "Terug naar eelloo Oefenpakket" at bounding box center [247, 222] width 283 height 13
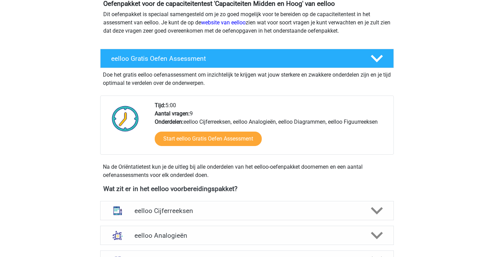
scroll to position [83, 0]
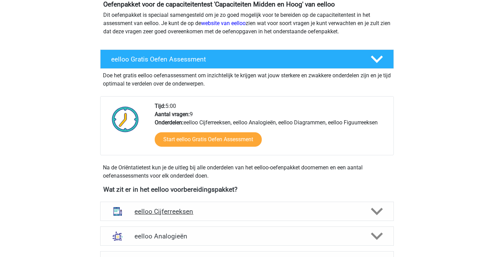
click at [207, 216] on div "eelloo Cijferreeksen" at bounding box center [247, 210] width 294 height 19
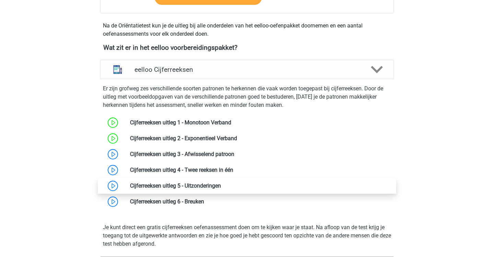
scroll to position [228, 0]
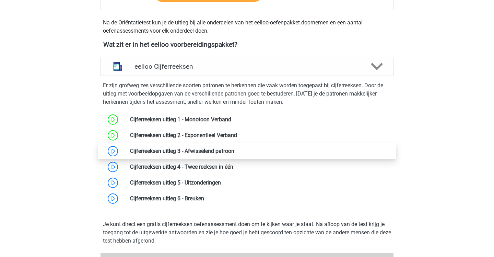
click at [234, 149] on link at bounding box center [234, 151] width 0 height 7
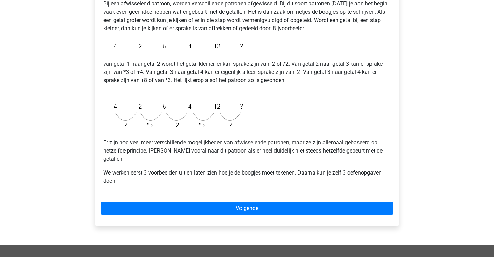
scroll to position [130, 0]
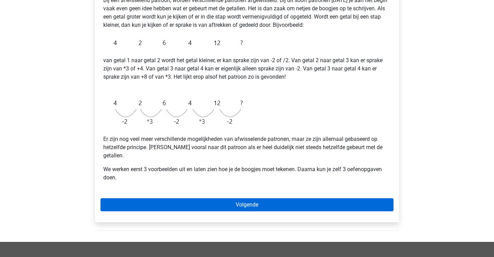
click at [209, 198] on link "Volgende" at bounding box center [247, 204] width 293 height 13
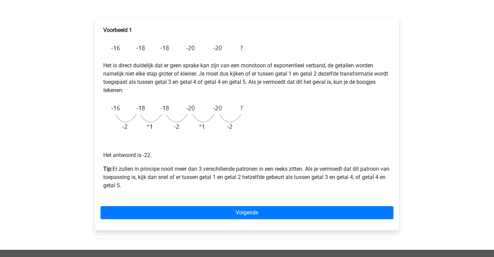
scroll to position [100, 0]
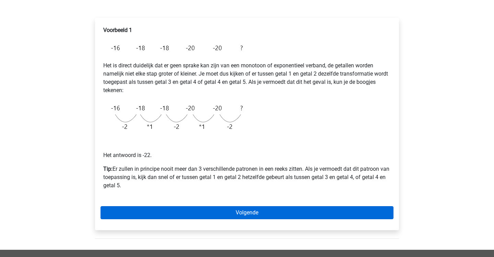
click at [212, 211] on link "Volgende" at bounding box center [247, 212] width 293 height 13
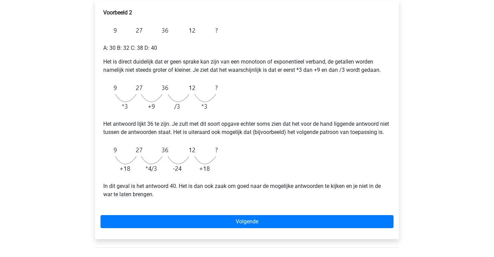
scroll to position [119, 0]
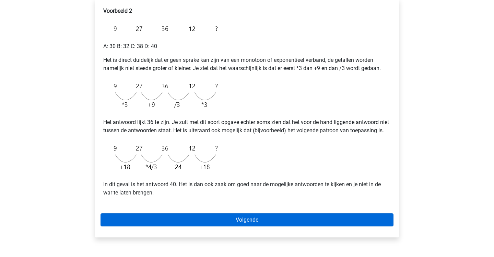
click at [215, 226] on link "Volgende" at bounding box center [247, 219] width 293 height 13
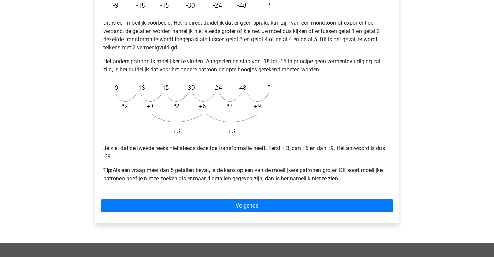
scroll to position [143, 0]
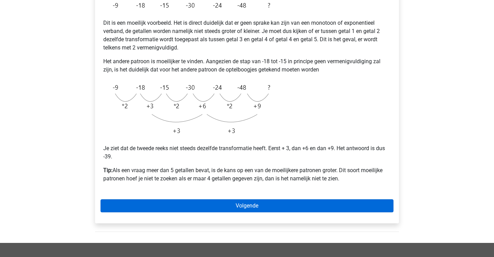
click at [226, 202] on link "Volgende" at bounding box center [247, 205] width 293 height 13
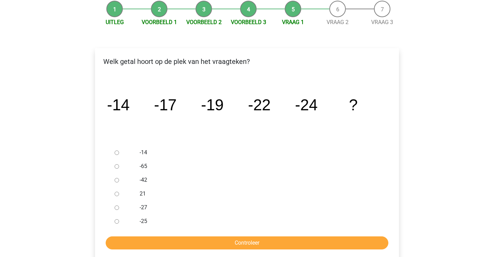
scroll to position [70, 0]
click at [118, 206] on input "-27" at bounding box center [117, 207] width 4 height 4
radio input "true"
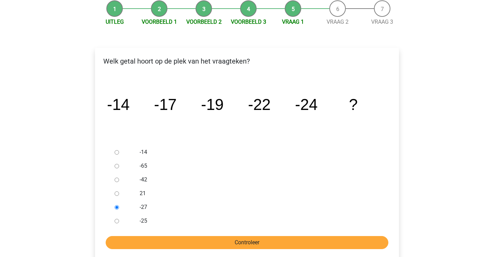
click at [156, 244] on input "Controleer" at bounding box center [247, 242] width 283 height 13
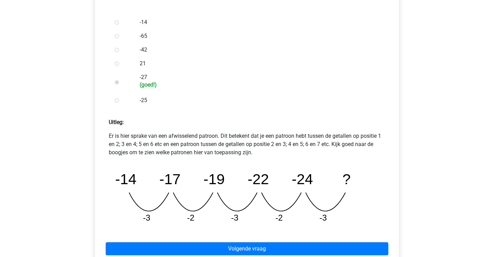
scroll to position [225, 0]
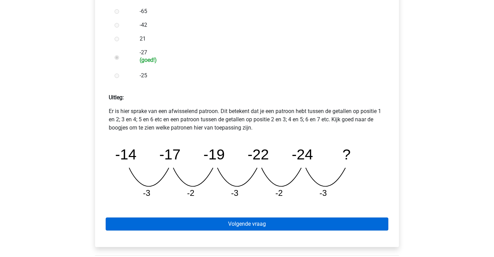
click at [173, 221] on link "Volgende vraag" at bounding box center [247, 223] width 283 height 13
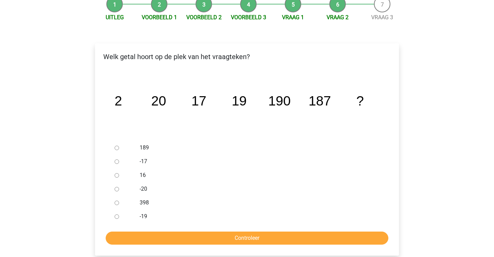
scroll to position [75, 0]
click at [116, 149] on input "189" at bounding box center [117, 147] width 4 height 4
radio input "true"
click at [139, 234] on input "Controleer" at bounding box center [247, 237] width 283 height 13
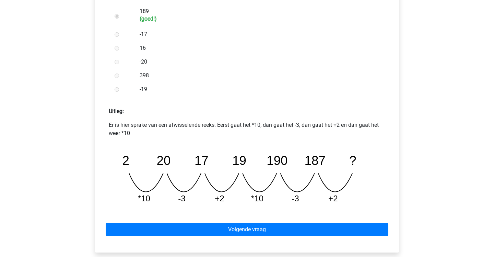
scroll to position [211, 0]
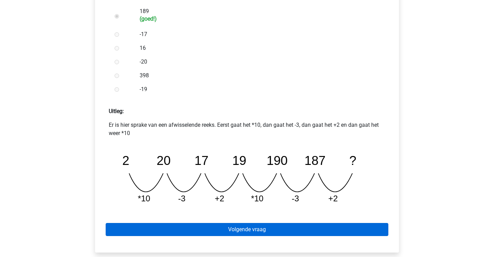
click at [303, 229] on link "Volgende vraag" at bounding box center [247, 229] width 283 height 13
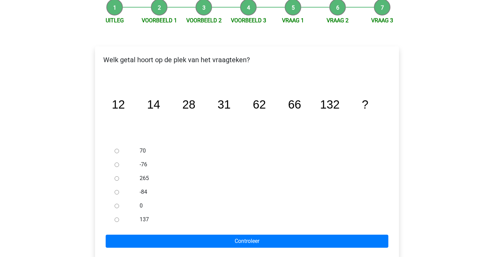
scroll to position [73, 0]
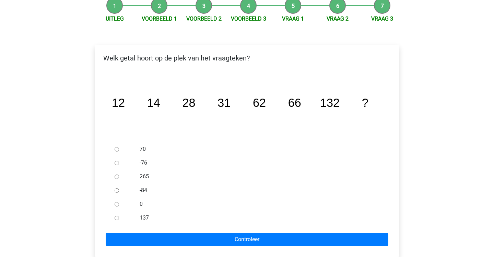
click at [118, 217] on input "137" at bounding box center [117, 217] width 4 height 4
radio input "true"
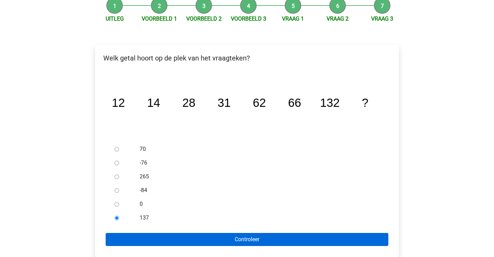
click at [144, 240] on input "Controleer" at bounding box center [247, 239] width 283 height 13
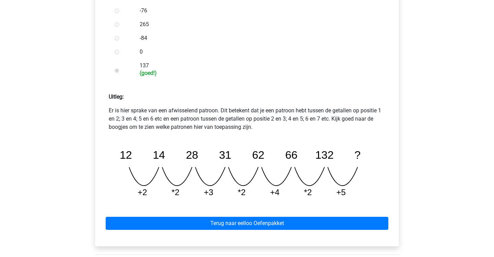
scroll to position [226, 0]
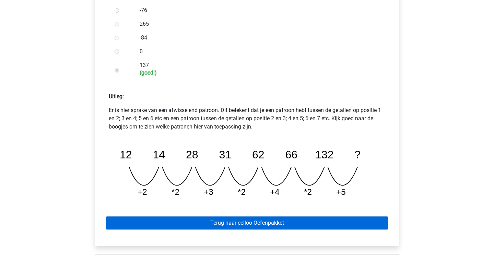
click at [152, 225] on link "Terug naar eelloo Oefenpakket" at bounding box center [247, 222] width 283 height 13
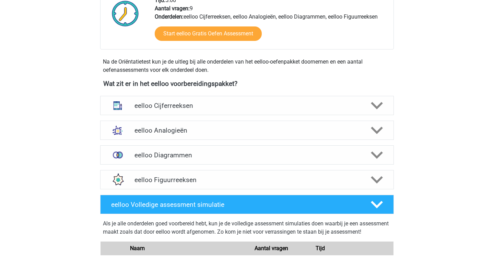
scroll to position [189, 0]
click at [160, 102] on h4 "eelloo Cijferreeksen" at bounding box center [246, 106] width 225 height 8
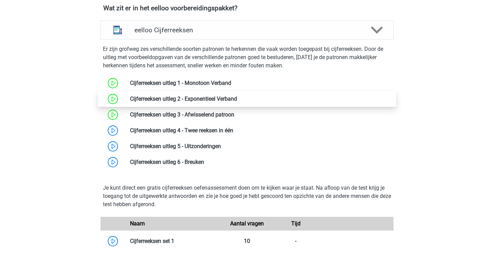
scroll to position [264, 0]
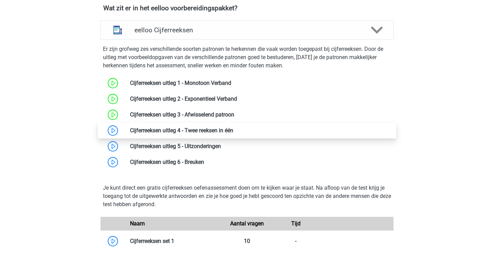
click at [233, 127] on link at bounding box center [233, 130] width 0 height 7
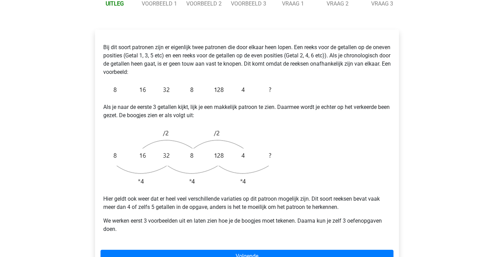
scroll to position [106, 0]
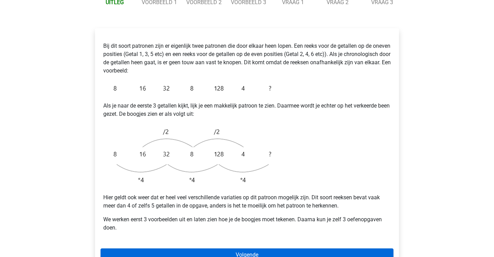
click at [179, 248] on link "Volgende" at bounding box center [247, 254] width 293 height 13
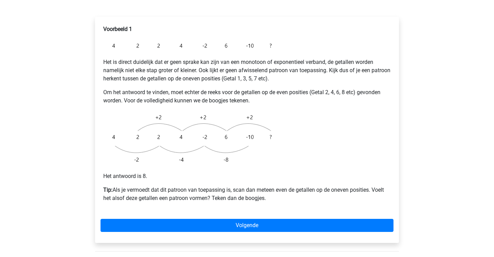
scroll to position [120, 0]
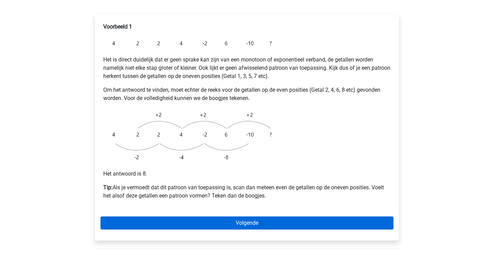
click at [184, 216] on link "Volgende" at bounding box center [247, 222] width 293 height 13
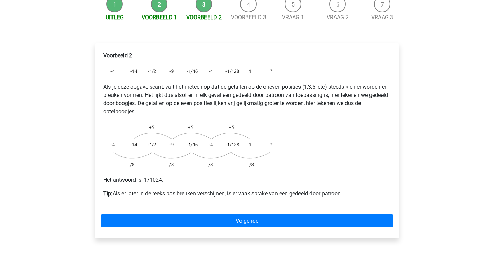
scroll to position [93, 0]
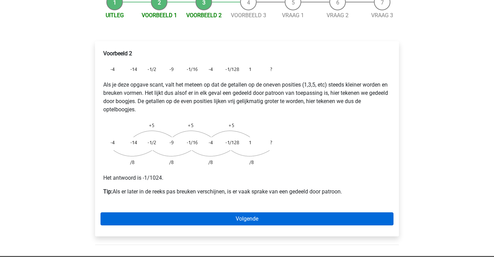
click at [177, 212] on link "Volgende" at bounding box center [247, 218] width 293 height 13
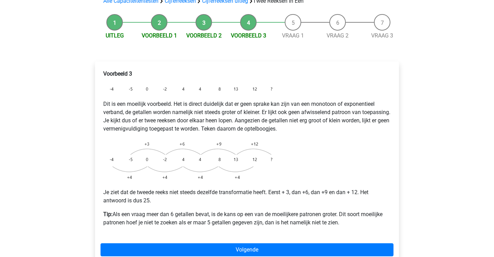
scroll to position [73, 0]
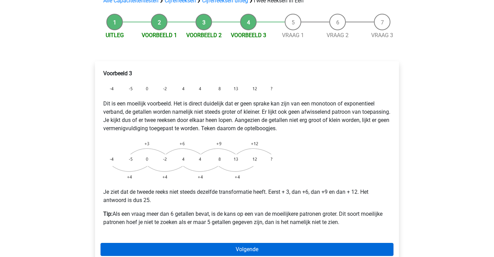
click at [195, 243] on link "Volgende" at bounding box center [247, 249] width 293 height 13
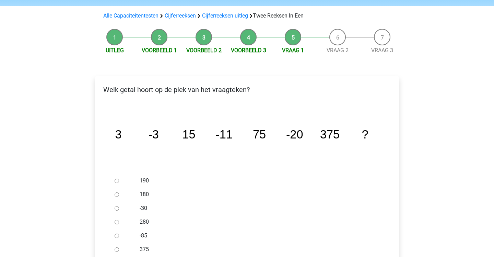
scroll to position [60, 0]
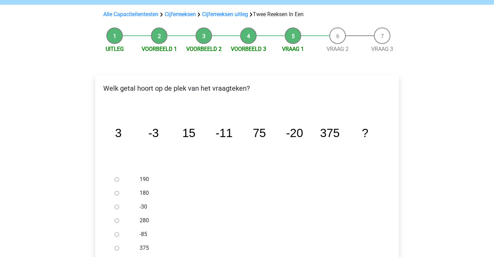
click at [116, 204] on input "-30" at bounding box center [117, 206] width 4 height 4
radio input "true"
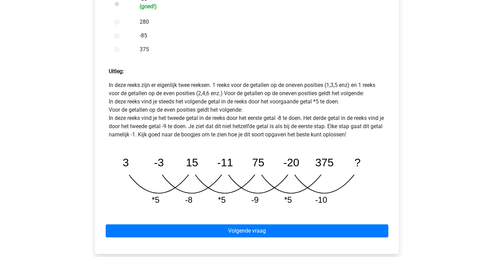
scroll to position [267, 0]
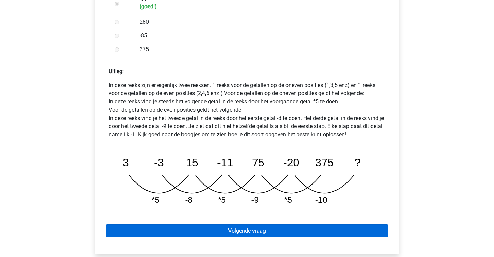
click at [341, 224] on link "Volgende vraag" at bounding box center [247, 230] width 283 height 13
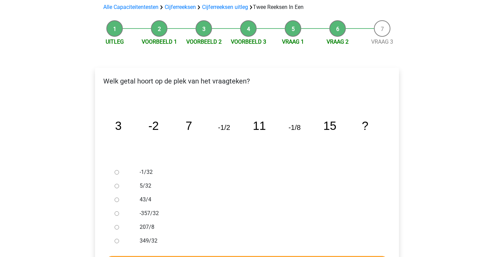
scroll to position [70, 0]
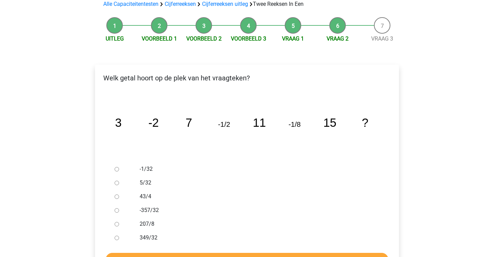
click at [116, 167] on input "-1/32" at bounding box center [117, 169] width 4 height 4
radio input "true"
click at [176, 253] on input "Controleer" at bounding box center [247, 259] width 283 height 13
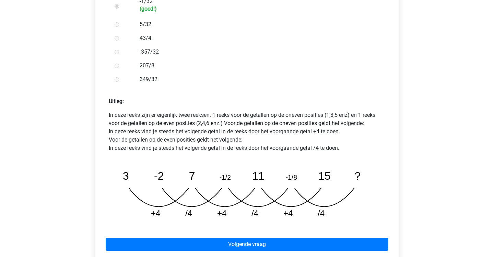
scroll to position [237, 0]
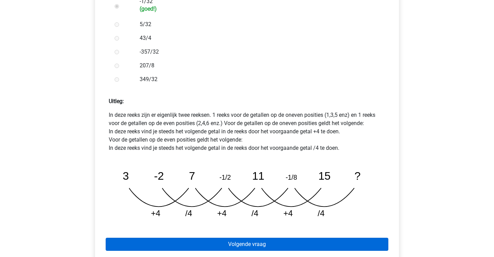
click at [178, 237] on link "Volgende vraag" at bounding box center [247, 243] width 283 height 13
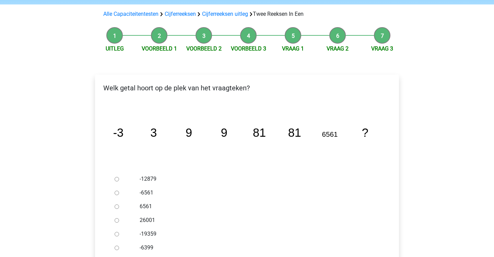
scroll to position [60, 0]
click at [115, 191] on input "-6561" at bounding box center [117, 193] width 4 height 4
radio input "true"
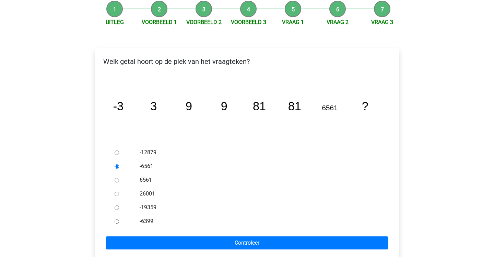
scroll to position [88, 0]
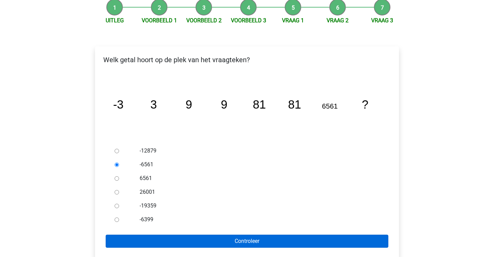
click at [178, 234] on input "Controleer" at bounding box center [247, 240] width 283 height 13
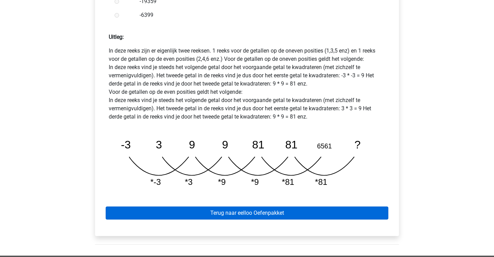
scroll to position [294, 0]
click at [197, 206] on link "Terug naar eelloo Oefenpakket" at bounding box center [247, 212] width 283 height 13
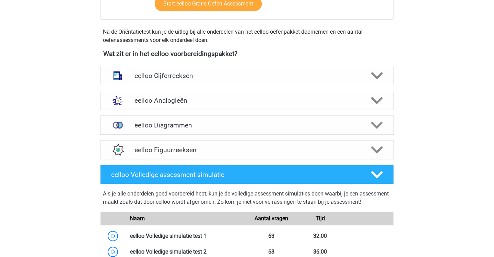
scroll to position [201, 0]
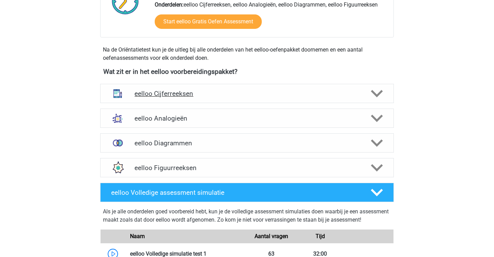
click at [203, 96] on h4 "eelloo Cijferreeksen" at bounding box center [246, 94] width 225 height 8
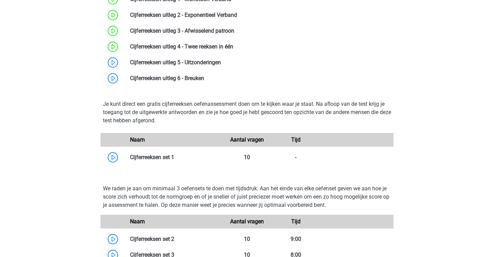
scroll to position [355, 0]
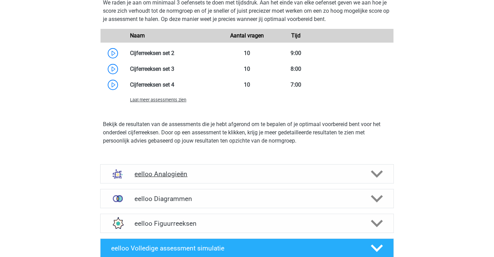
click at [204, 170] on h4 "eelloo Analogieën" at bounding box center [246, 174] width 225 height 8
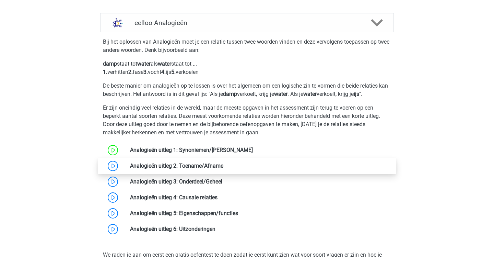
scroll to position [685, 0]
click at [223, 164] on link at bounding box center [223, 165] width 0 height 7
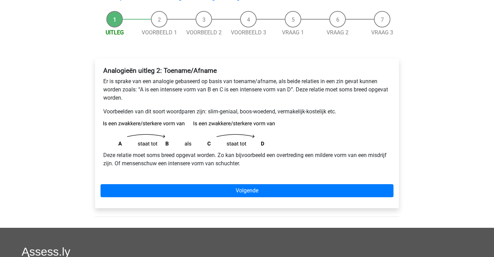
scroll to position [62, 0]
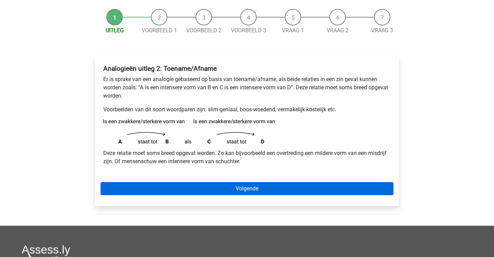
click at [206, 188] on link "Volgende" at bounding box center [247, 188] width 293 height 13
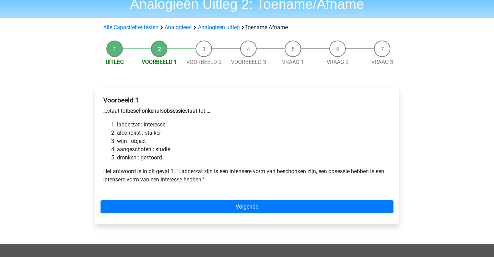
scroll to position [30, 0]
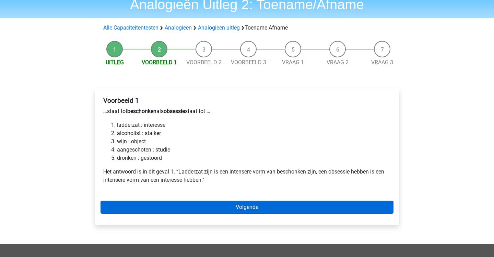
click at [169, 204] on link "Volgende" at bounding box center [247, 206] width 293 height 13
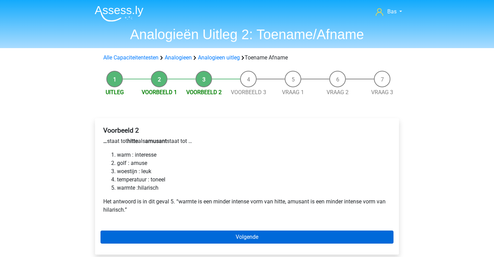
click at [152, 234] on link "Volgende" at bounding box center [247, 236] width 293 height 13
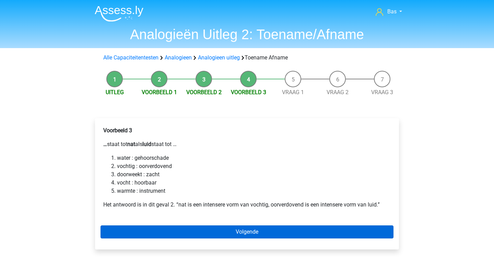
click at [178, 235] on link "Volgende" at bounding box center [247, 231] width 293 height 13
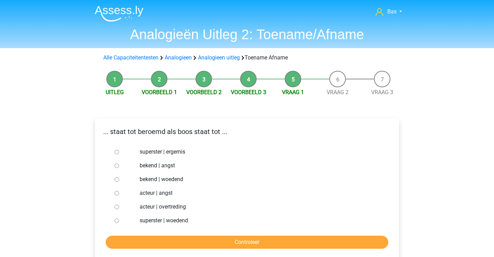
click at [112, 179] on div at bounding box center [123, 179] width 23 height 14
click at [117, 179] on input "bekend | woedend" at bounding box center [117, 179] width 4 height 4
radio input "true"
click at [169, 238] on input "Controleer" at bounding box center [247, 241] width 283 height 13
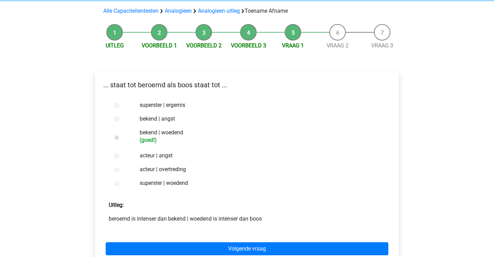
scroll to position [46, 0]
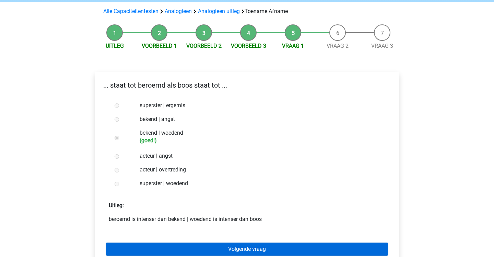
click at [209, 246] on link "Volgende vraag" at bounding box center [247, 248] width 283 height 13
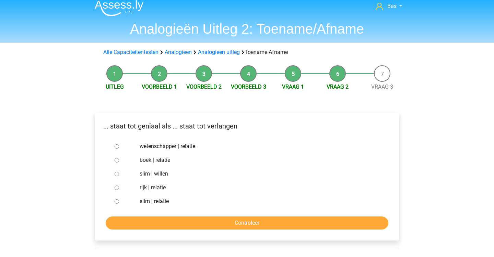
scroll to position [5, 0]
click at [115, 173] on input "slim | willen" at bounding box center [117, 174] width 4 height 4
radio input "true"
click at [140, 221] on input "Controleer" at bounding box center [247, 222] width 283 height 13
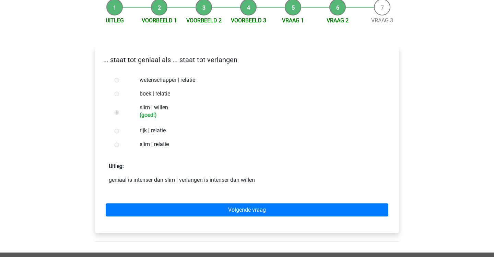
scroll to position [74, 0]
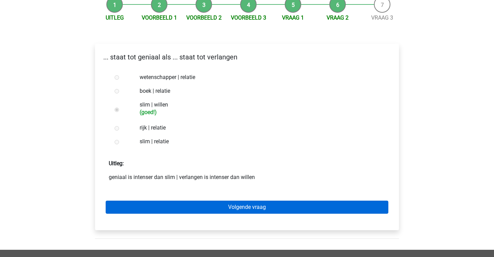
click at [146, 203] on link "Volgende vraag" at bounding box center [247, 206] width 283 height 13
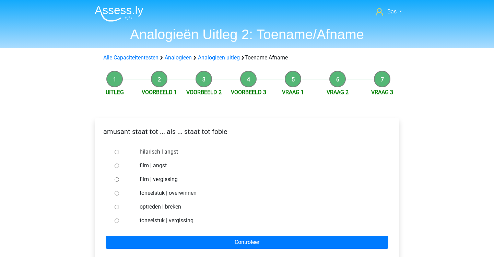
click at [117, 152] on input "hilarisch | angst" at bounding box center [117, 152] width 4 height 4
radio input "true"
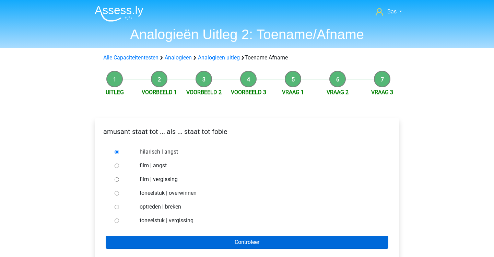
click at [174, 238] on input "Controleer" at bounding box center [247, 241] width 283 height 13
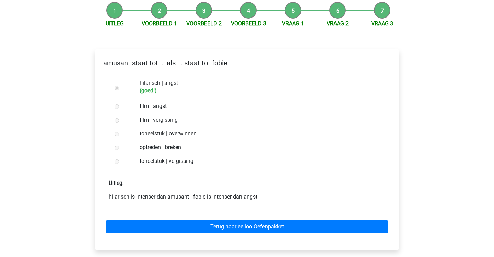
scroll to position [71, 0]
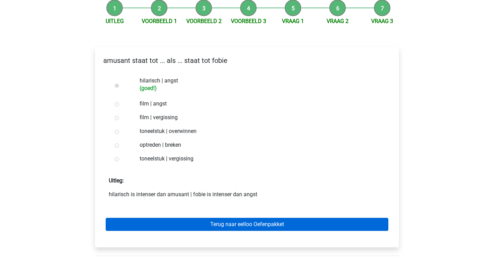
click at [174, 222] on link "Terug naar eelloo Oefenpakket" at bounding box center [247, 224] width 283 height 13
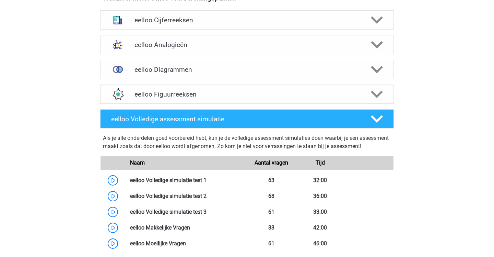
scroll to position [198, 0]
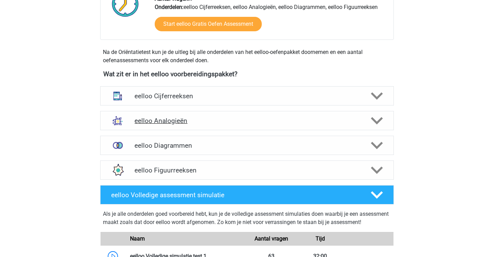
click at [166, 117] on h4 "eelloo Analogieën" at bounding box center [246, 121] width 225 height 8
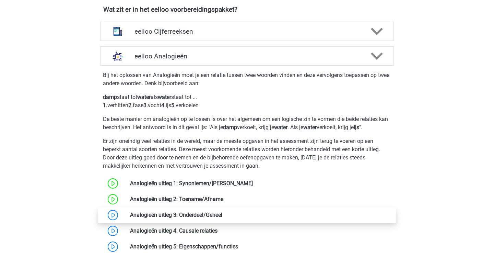
scroll to position [260, 0]
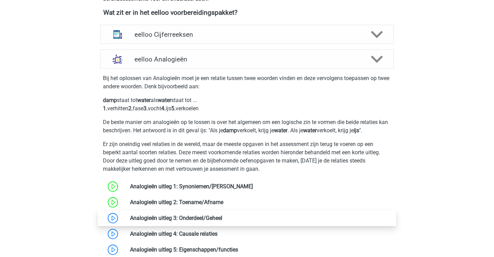
click at [222, 217] on link at bounding box center [222, 217] width 0 height 7
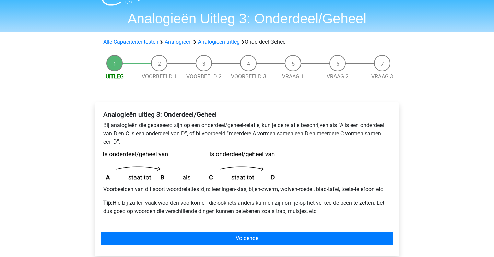
scroll to position [16, 0]
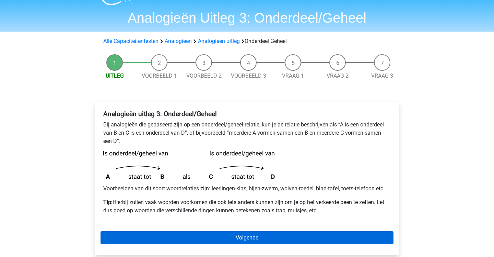
click at [186, 235] on link "Volgende" at bounding box center [247, 237] width 293 height 13
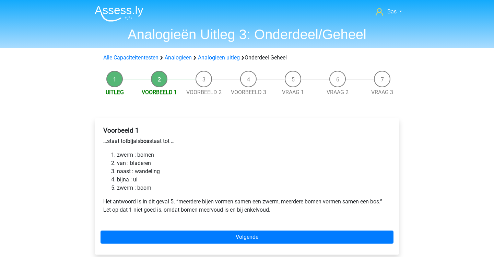
click at [116, 82] on li "Uitleg" at bounding box center [114, 84] width 45 height 26
click at [114, 93] on link "Uitleg" at bounding box center [115, 92] width 18 height 7
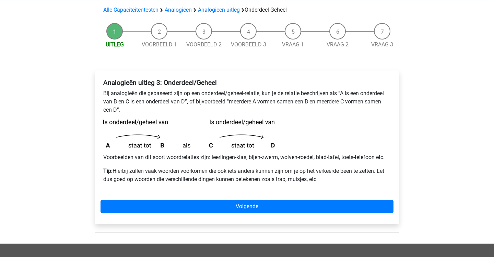
scroll to position [49, 0]
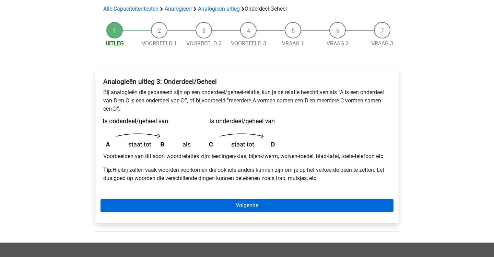
click at [181, 203] on link "Volgende" at bounding box center [247, 205] width 293 height 13
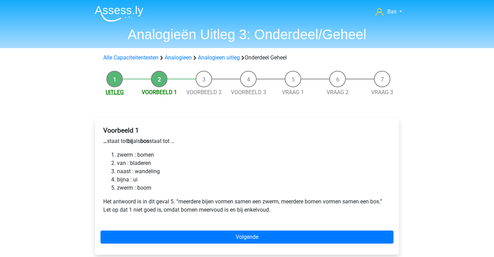
click at [110, 92] on link "Uitleg" at bounding box center [115, 92] width 18 height 7
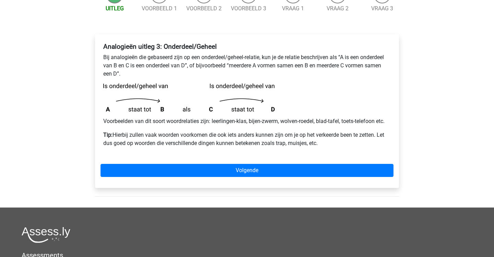
scroll to position [84, 0]
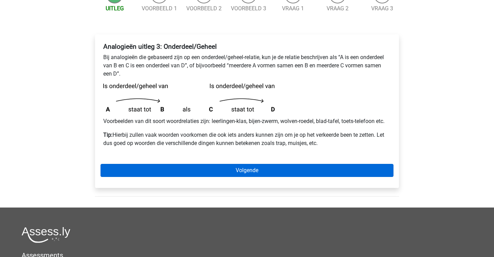
click at [278, 171] on link "Volgende" at bounding box center [247, 170] width 293 height 13
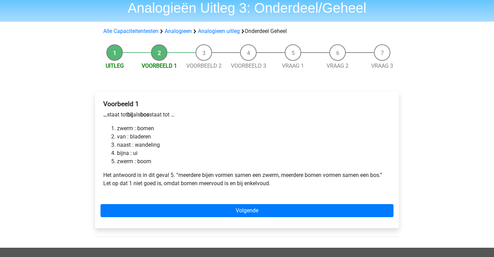
scroll to position [27, 0]
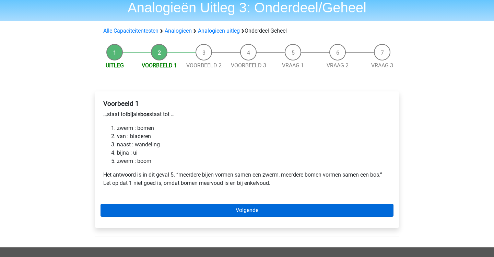
click at [187, 206] on link "Volgende" at bounding box center [247, 209] width 293 height 13
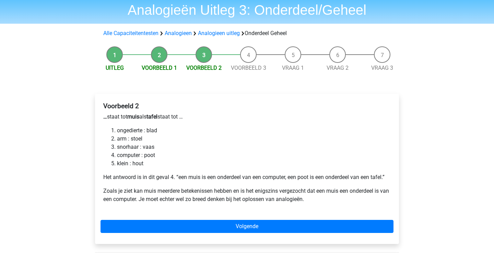
scroll to position [26, 0]
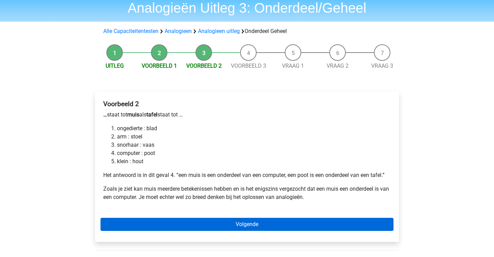
click at [193, 223] on link "Volgende" at bounding box center [247, 224] width 293 height 13
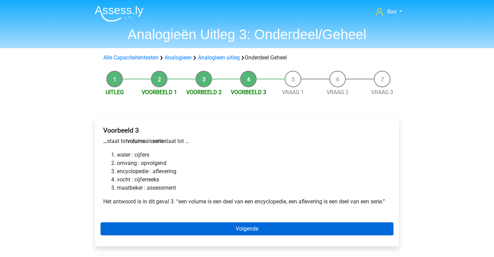
click at [206, 224] on link "Volgende" at bounding box center [247, 228] width 293 height 13
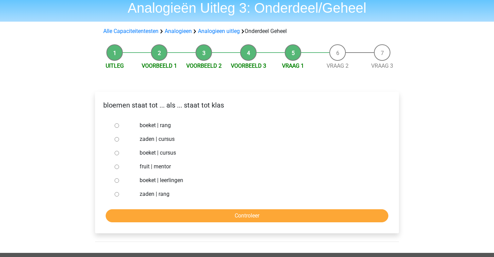
scroll to position [26, 0]
click at [115, 180] on input "boeket | leerlingen" at bounding box center [117, 180] width 4 height 4
radio input "true"
click at [136, 210] on input "Controleer" at bounding box center [247, 215] width 283 height 13
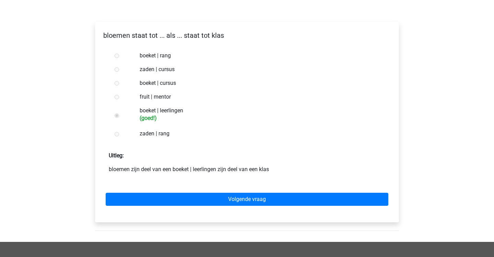
scroll to position [96, 0]
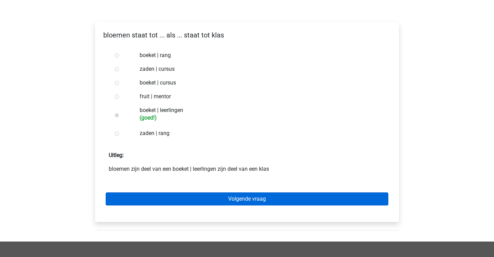
click at [149, 199] on link "Volgende vraag" at bounding box center [247, 198] width 283 height 13
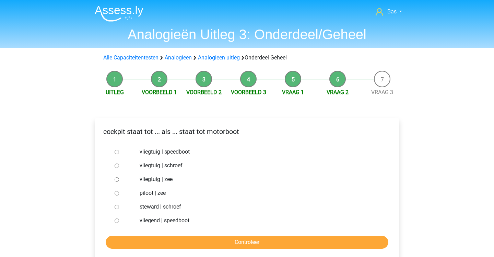
click at [115, 165] on input "vliegtuig | schroef" at bounding box center [117, 165] width 4 height 4
radio input "true"
click at [171, 237] on input "Controleer" at bounding box center [247, 241] width 283 height 13
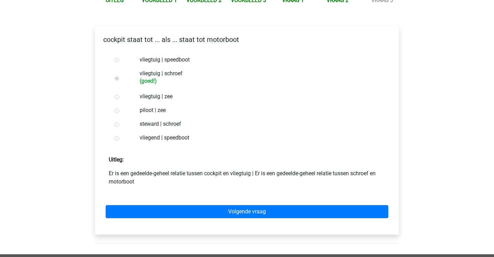
scroll to position [94, 0]
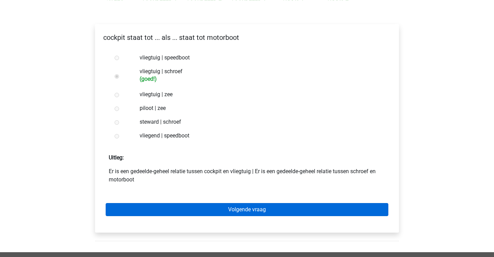
click at [169, 207] on link "Volgende vraag" at bounding box center [247, 209] width 283 height 13
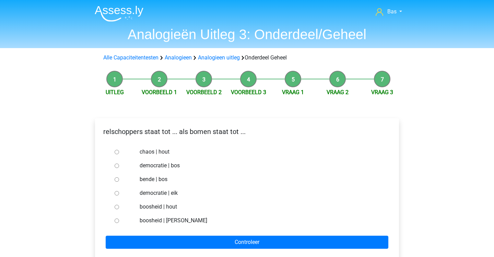
click at [115, 178] on input "bende | bos" at bounding box center [117, 179] width 4 height 4
radio input "true"
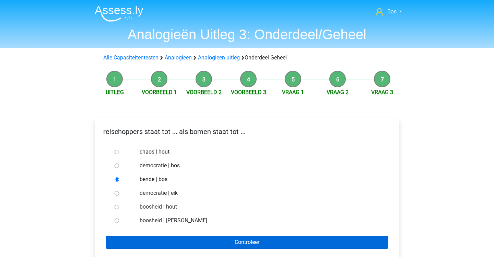
click at [180, 244] on input "Controleer" at bounding box center [247, 241] width 283 height 13
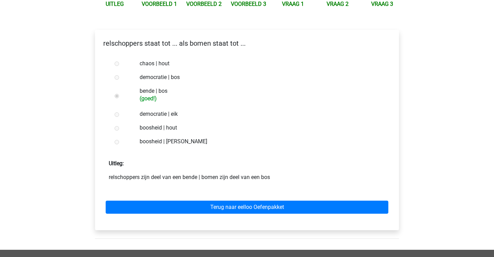
scroll to position [89, 0]
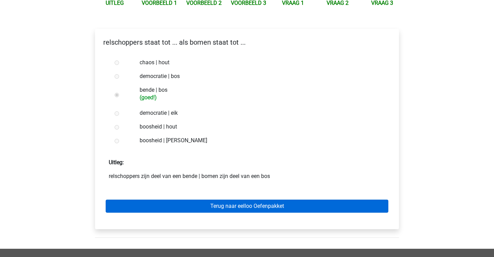
click at [174, 208] on link "Terug naar eelloo Oefenpakket" at bounding box center [247, 205] width 283 height 13
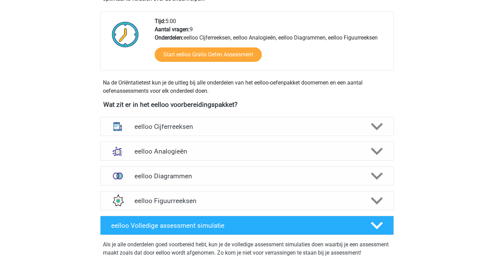
scroll to position [163, 0]
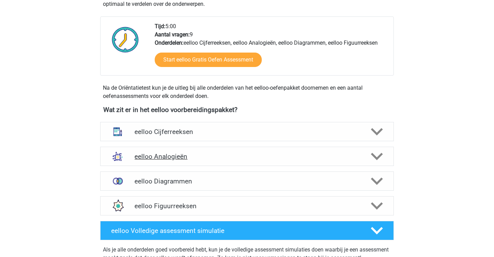
click at [165, 156] on h4 "eelloo Analogieën" at bounding box center [246, 156] width 225 height 8
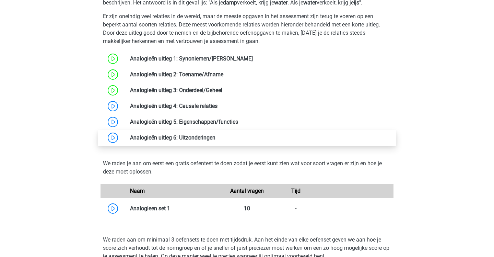
scroll to position [348, 0]
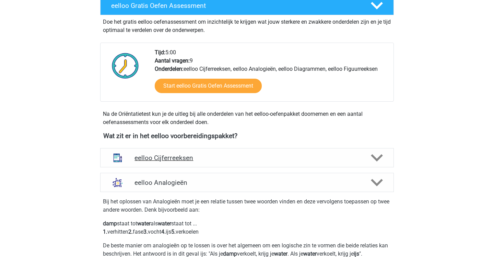
click at [165, 156] on h4 "eelloo Cijferreeksen" at bounding box center [246, 158] width 225 height 8
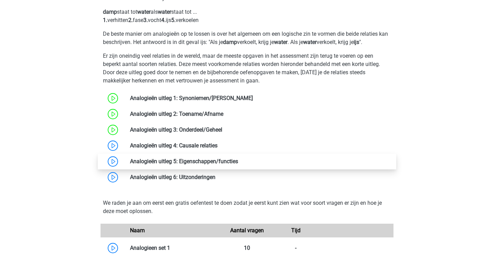
scroll to position [738, 0]
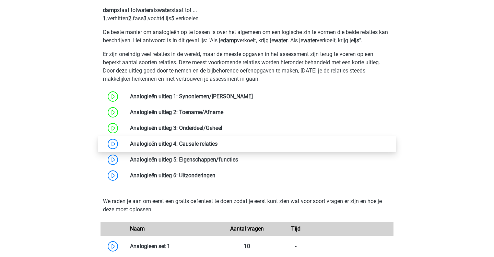
click at [218, 146] on link at bounding box center [218, 143] width 0 height 7
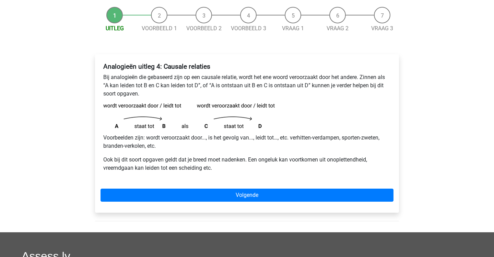
scroll to position [64, 0]
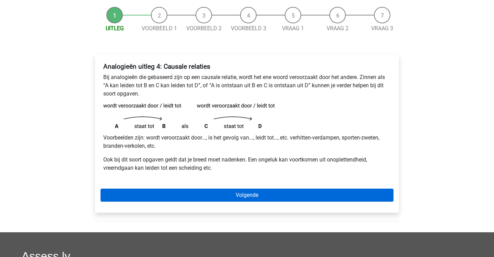
click at [173, 192] on link "Volgende" at bounding box center [247, 194] width 293 height 13
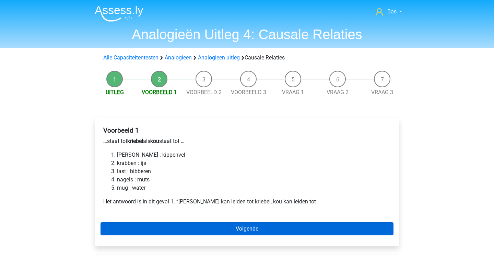
click at [190, 227] on link "Volgende" at bounding box center [247, 228] width 293 height 13
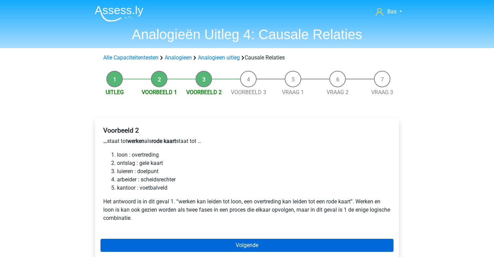
click at [164, 239] on link "Volgende" at bounding box center [247, 244] width 293 height 13
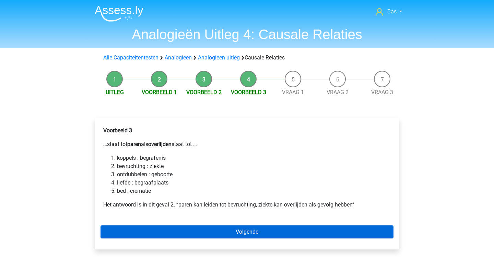
click at [164, 227] on link "Volgende" at bounding box center [247, 231] width 293 height 13
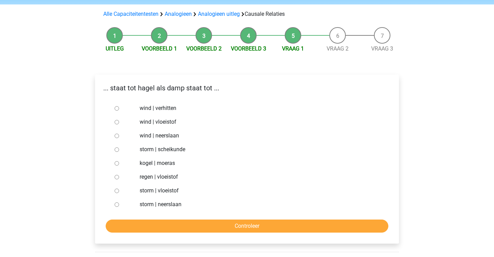
scroll to position [44, 0]
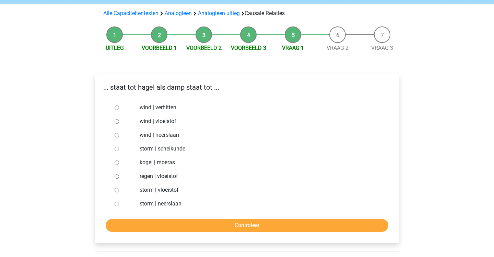
click at [115, 189] on input "storm | vloeistof" at bounding box center [117, 190] width 4 height 4
radio input "true"
click at [138, 223] on input "Controleer" at bounding box center [247, 225] width 283 height 13
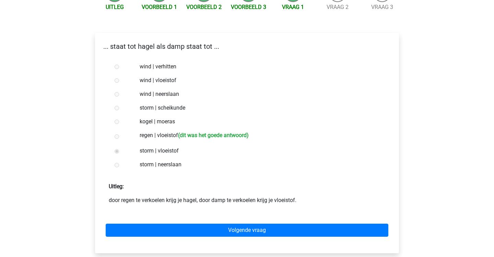
scroll to position [85, 0]
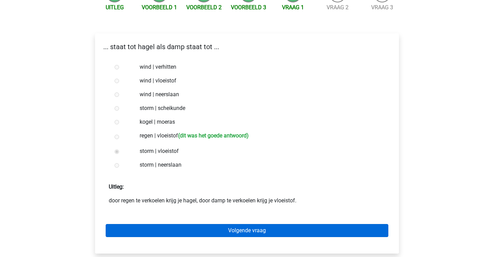
click at [160, 229] on link "Volgende vraag" at bounding box center [247, 230] width 283 height 13
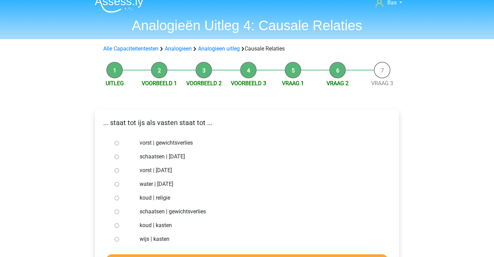
scroll to position [9, 0]
click at [116, 142] on input "vorst | gewichtsverlies" at bounding box center [117, 143] width 4 height 4
radio input "true"
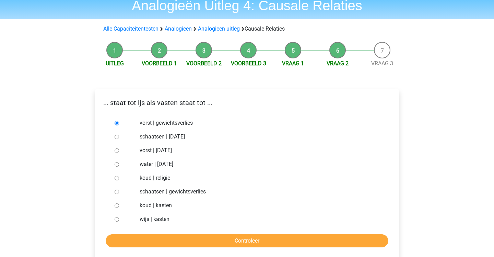
scroll to position [35, 0]
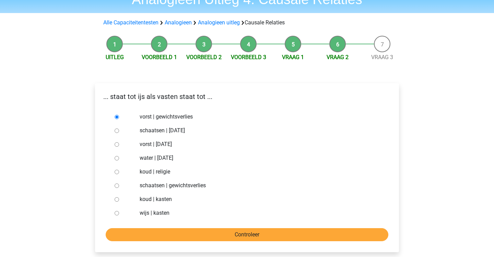
click at [167, 232] on input "Controleer" at bounding box center [247, 234] width 283 height 13
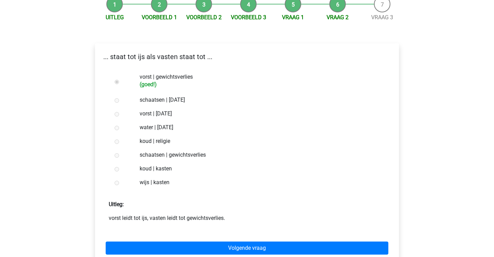
scroll to position [88, 0]
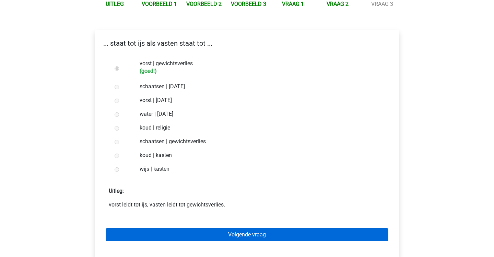
click at [167, 232] on link "Volgende vraag" at bounding box center [247, 234] width 283 height 13
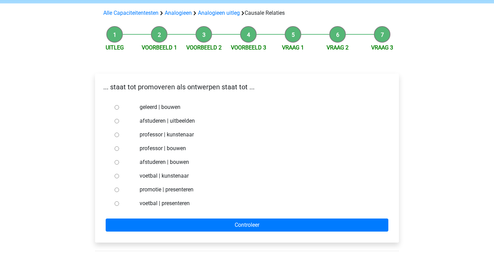
scroll to position [45, 0]
click at [117, 120] on input "afstuderen | uitbeelden" at bounding box center [117, 121] width 4 height 4
radio input "true"
click at [116, 161] on input "afstuderen | bouwen" at bounding box center [117, 162] width 4 height 4
radio input "true"
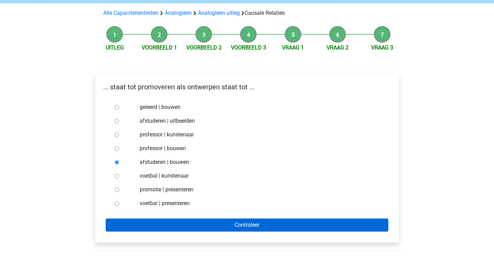
click at [128, 225] on input "Controleer" at bounding box center [247, 224] width 283 height 13
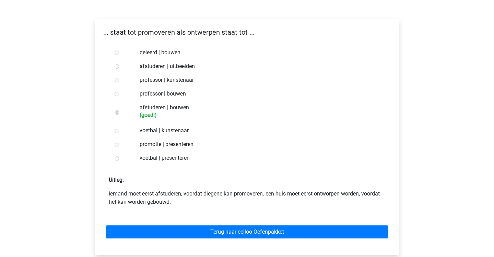
scroll to position [104, 0]
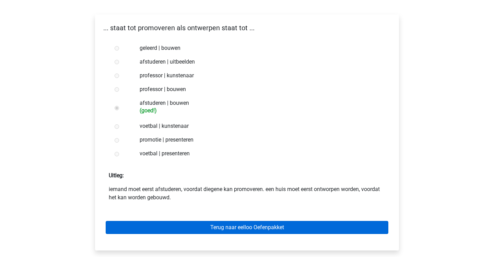
click at [208, 228] on link "Terug naar eelloo Oefenpakket" at bounding box center [247, 227] width 283 height 13
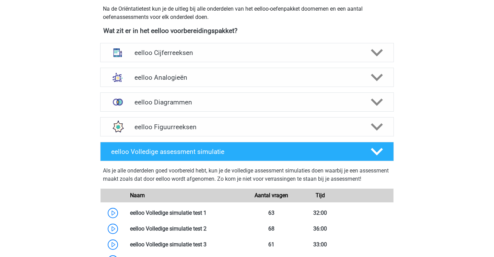
scroll to position [232, 0]
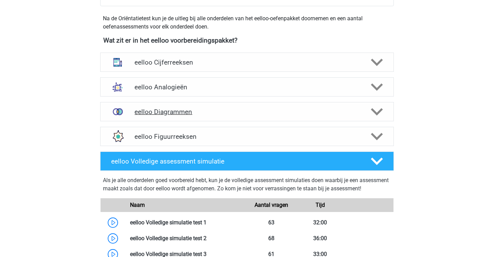
click at [189, 110] on h4 "eelloo Diagrammen" at bounding box center [246, 112] width 225 height 8
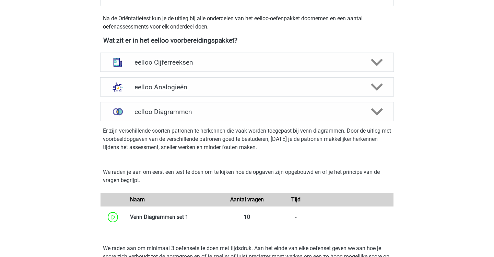
click at [198, 90] on h4 "eelloo Analogieën" at bounding box center [246, 87] width 225 height 8
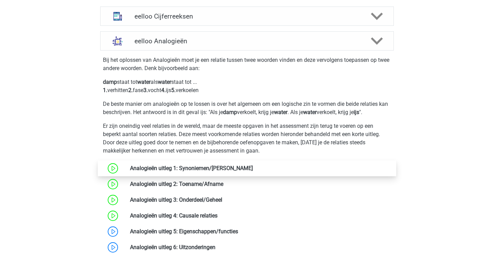
scroll to position [270, 0]
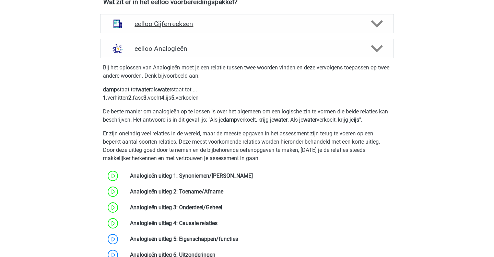
click at [215, 25] on h4 "eelloo Cijferreeksen" at bounding box center [246, 24] width 225 height 8
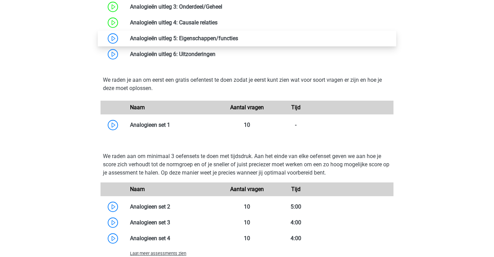
scroll to position [859, 0]
click at [238, 36] on link at bounding box center [238, 38] width 0 height 7
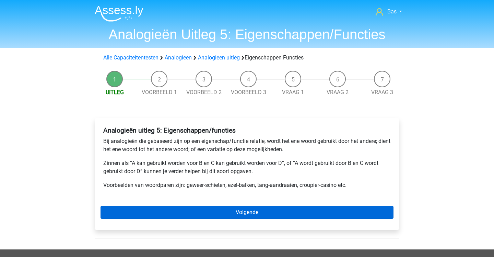
click at [211, 212] on link "Volgende" at bounding box center [247, 212] width 293 height 13
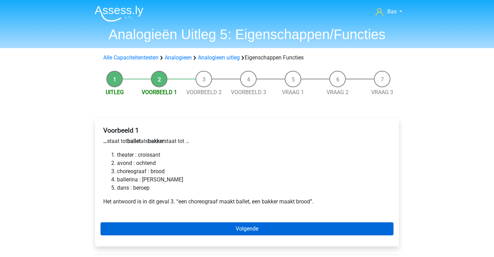
click at [183, 224] on link "Volgende" at bounding box center [247, 228] width 293 height 13
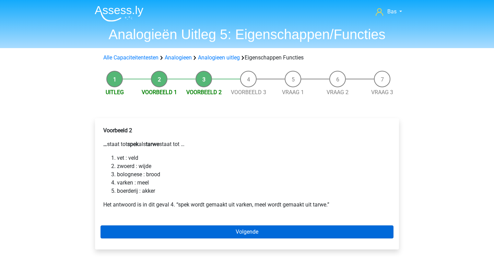
click at [178, 231] on link "Volgende" at bounding box center [247, 231] width 293 height 13
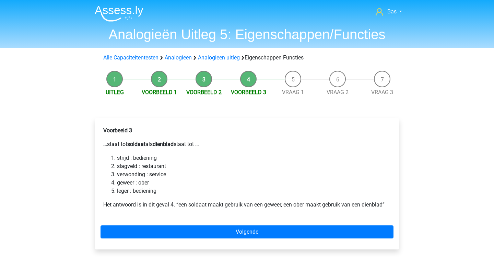
click at [178, 231] on link "Volgende" at bounding box center [247, 231] width 293 height 13
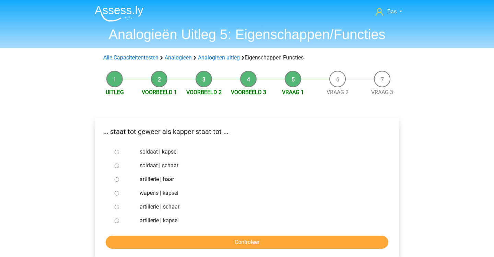
click at [116, 165] on input "soldaat | schaar" at bounding box center [117, 165] width 4 height 4
radio input "true"
click at [146, 240] on input "Controleer" at bounding box center [247, 241] width 283 height 13
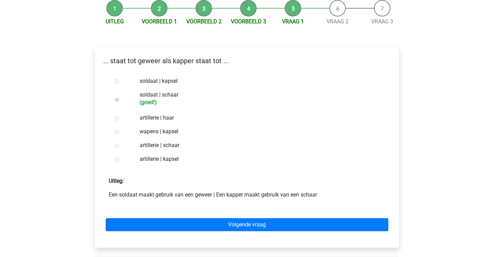
scroll to position [72, 0]
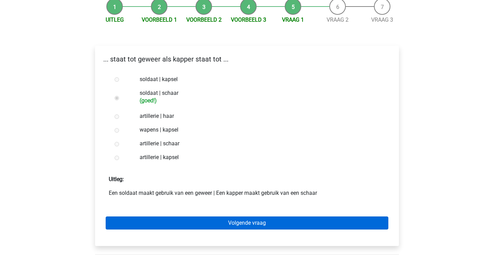
click at [155, 224] on link "Volgende vraag" at bounding box center [247, 222] width 283 height 13
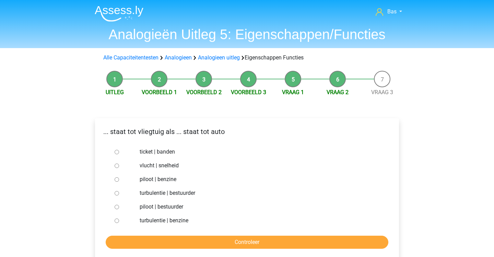
click at [143, 208] on label "piloot | bestuurder" at bounding box center [258, 206] width 237 height 8
click at [119, 208] on input "piloot | bestuurder" at bounding box center [117, 206] width 4 height 4
radio input "true"
click at [164, 241] on input "Controleer" at bounding box center [247, 241] width 283 height 13
